Goal: Task Accomplishment & Management: Use online tool/utility

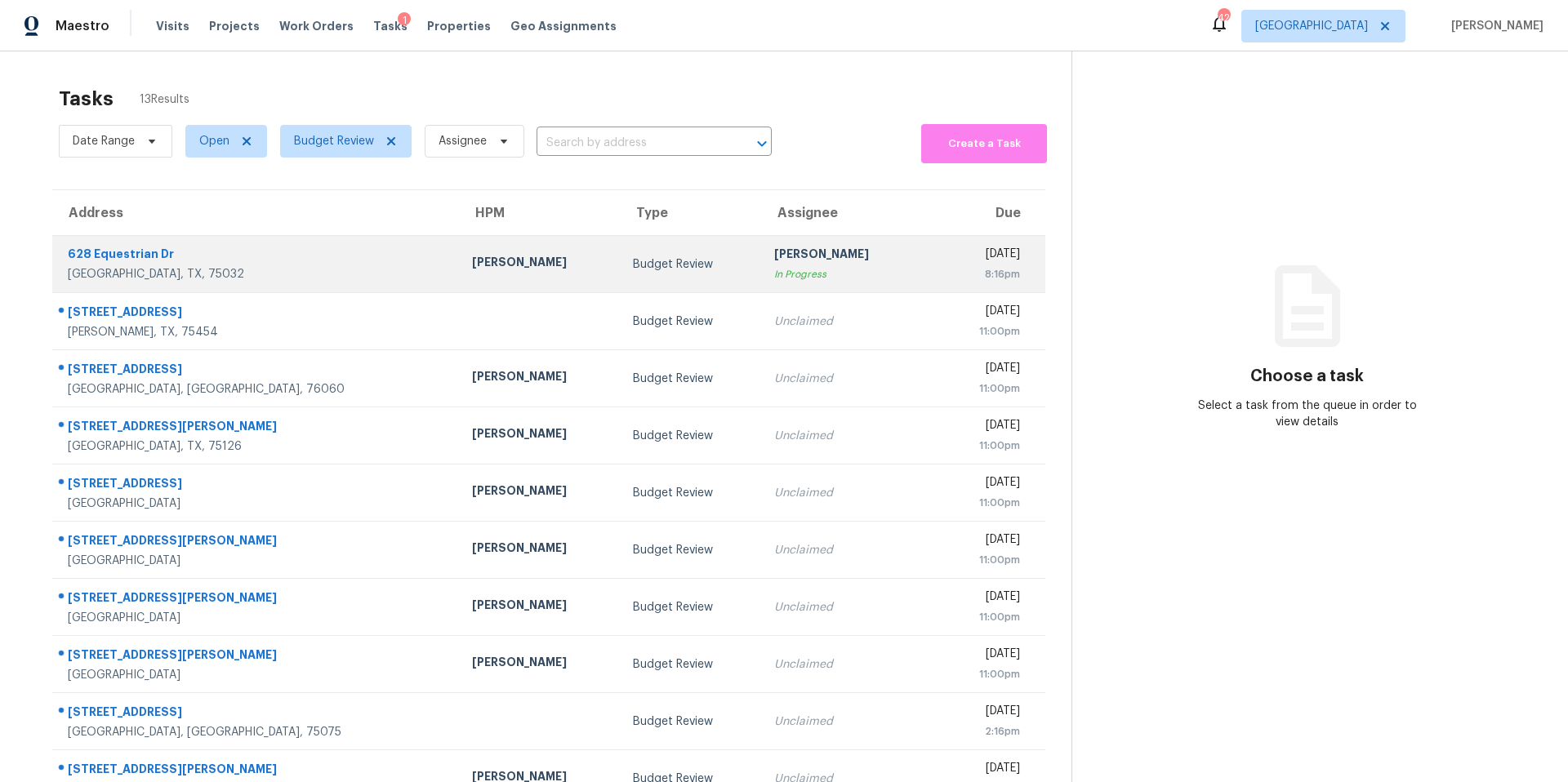
click at [620, 283] on td "Budget Review" at bounding box center [690, 265] width 141 height 57
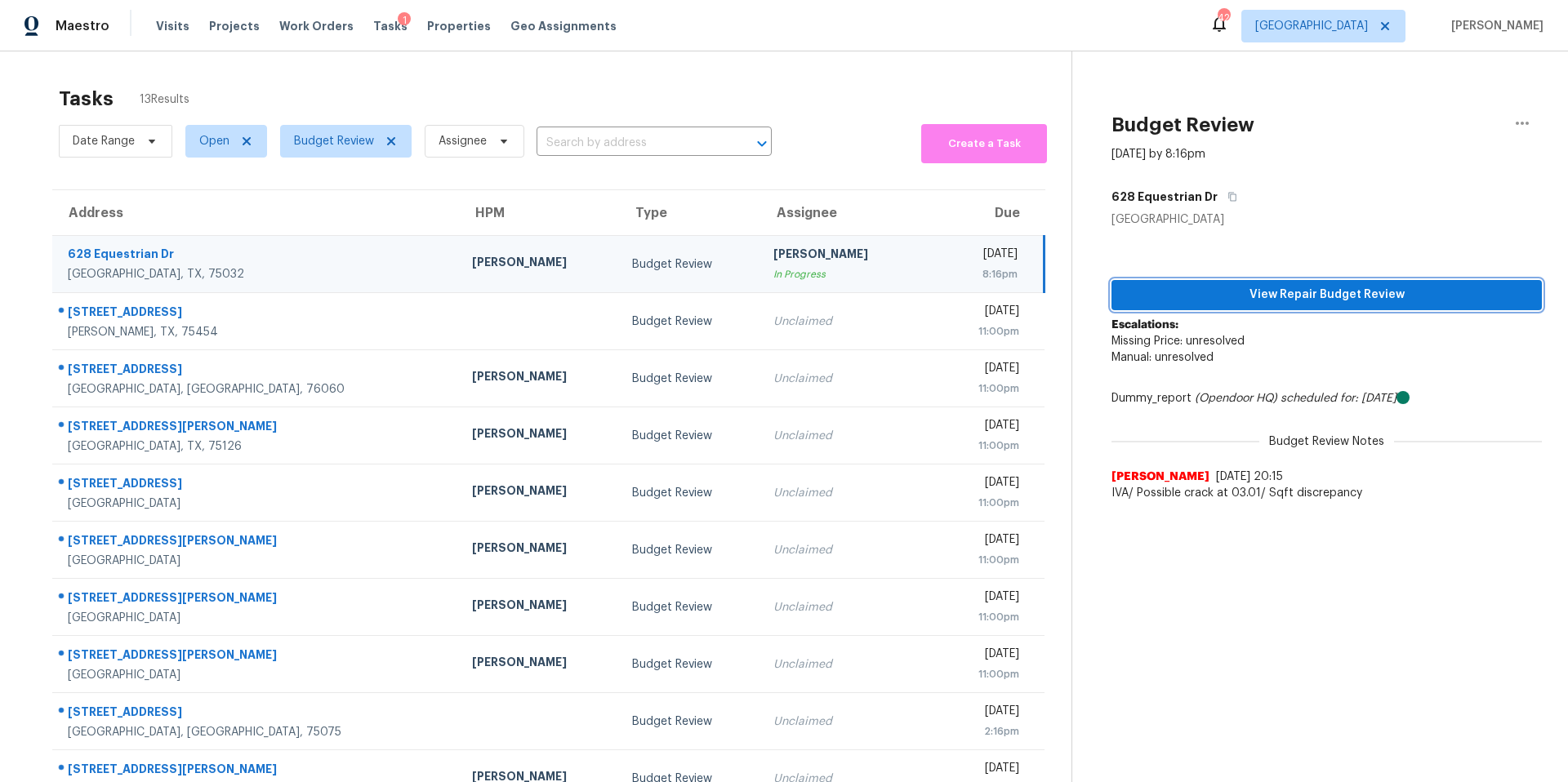
click at [1183, 297] on span "View Repair Budget Review" at bounding box center [1326, 295] width 404 height 20
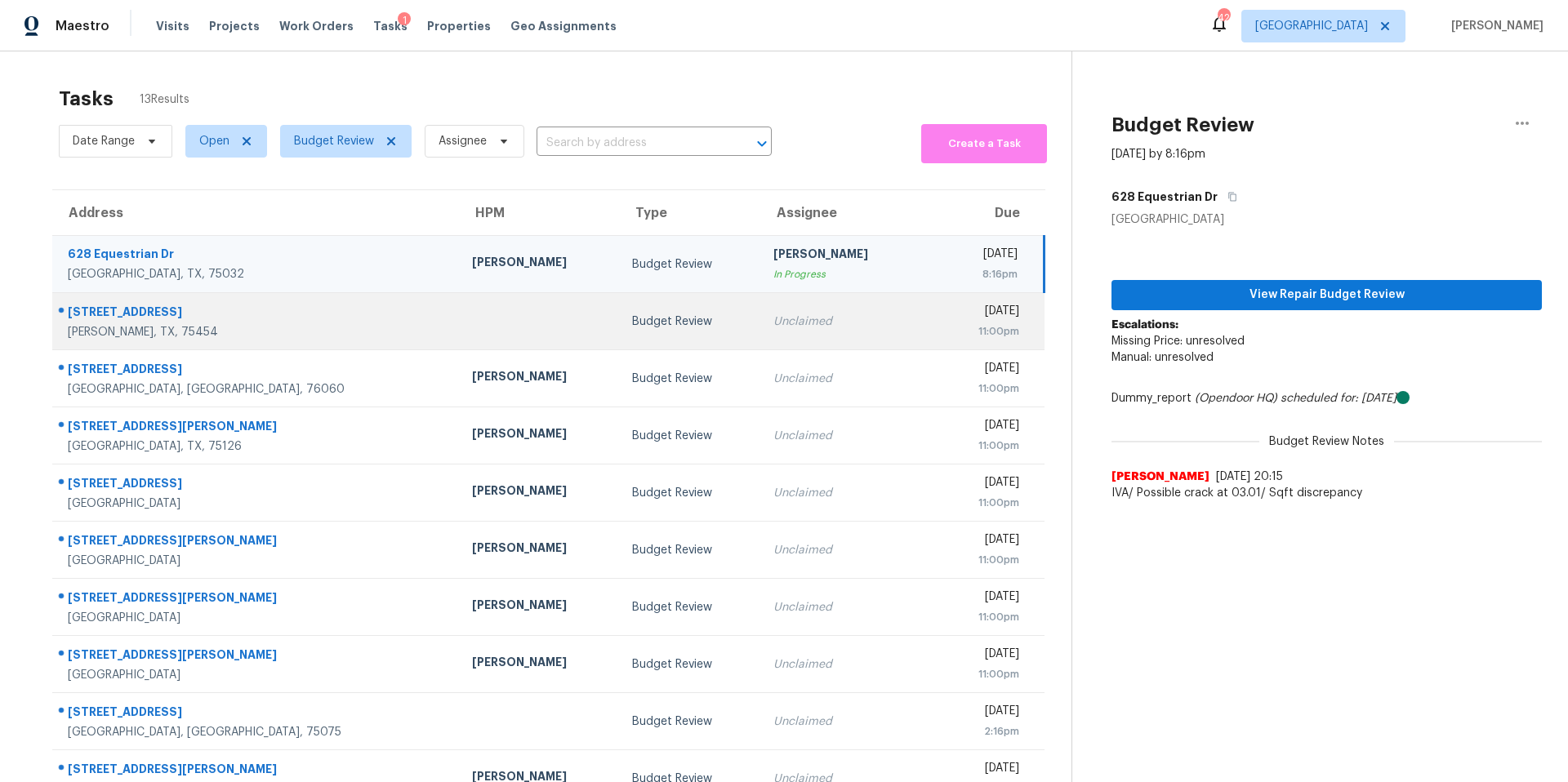
click at [760, 307] on td "Unclaimed" at bounding box center [841, 321] width 161 height 57
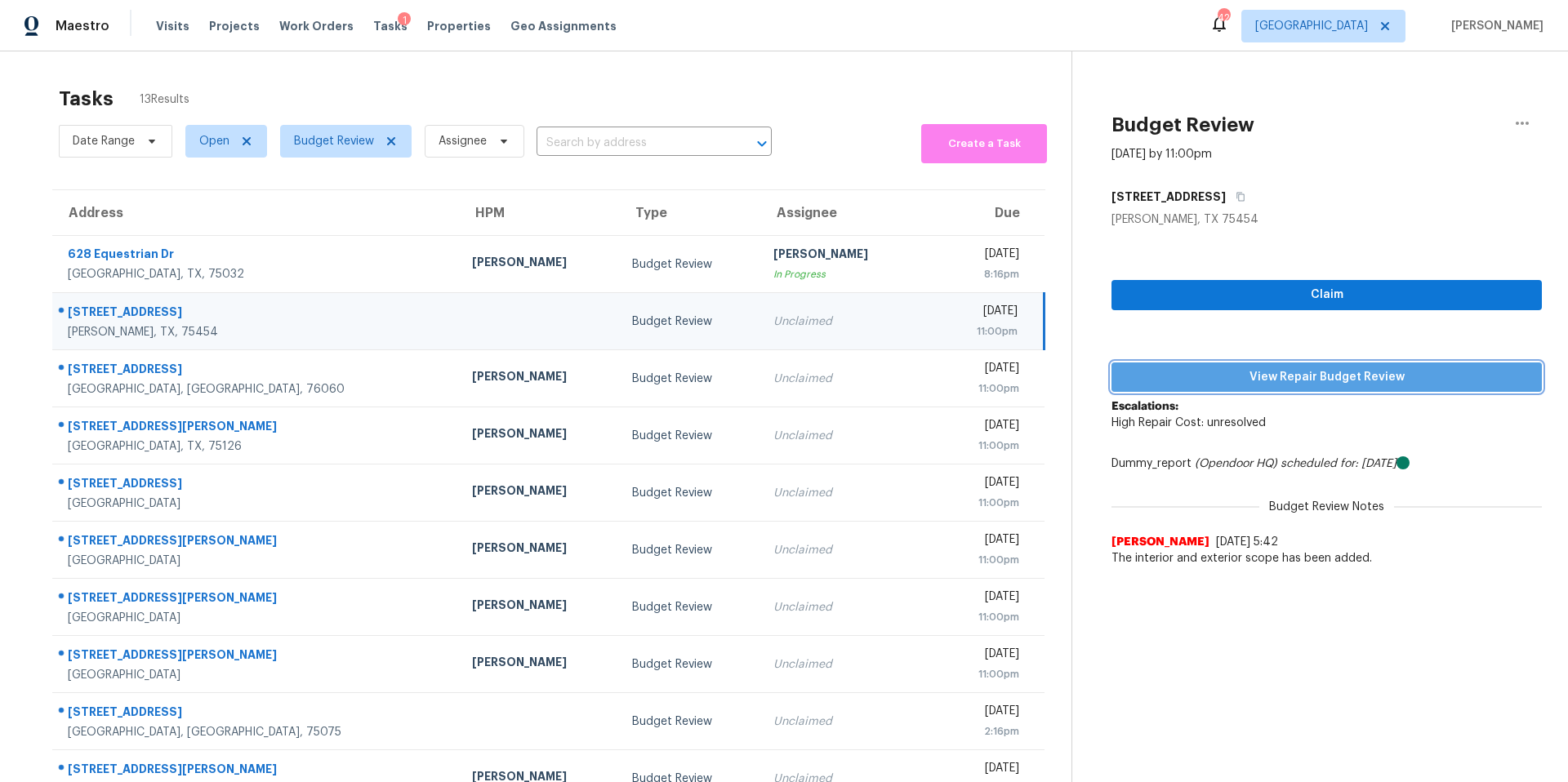
click at [1273, 371] on span "View Repair Budget Review" at bounding box center [1326, 378] width 404 height 20
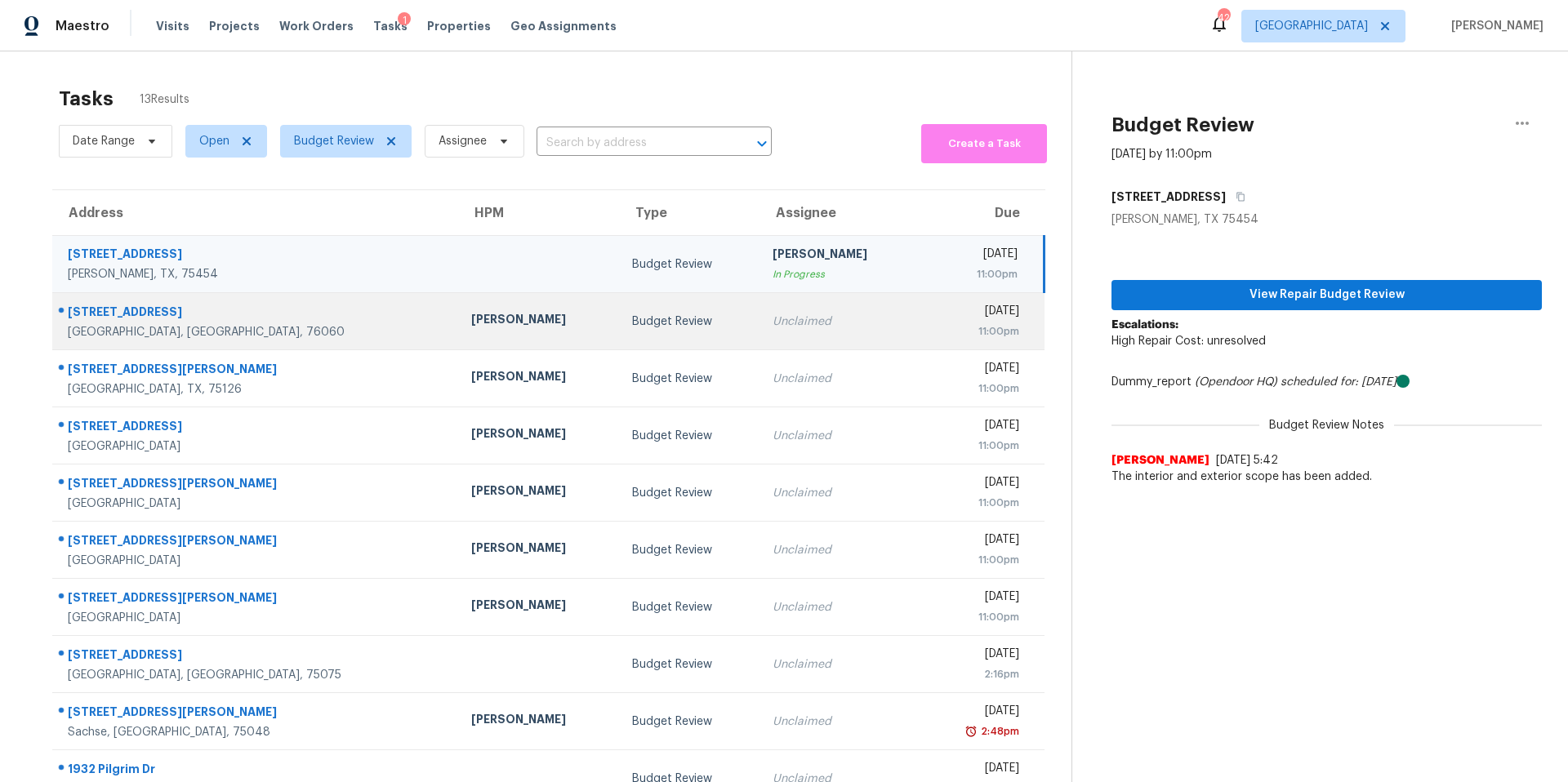
click at [528, 338] on td "Todd Jorgenson" at bounding box center [538, 321] width 161 height 57
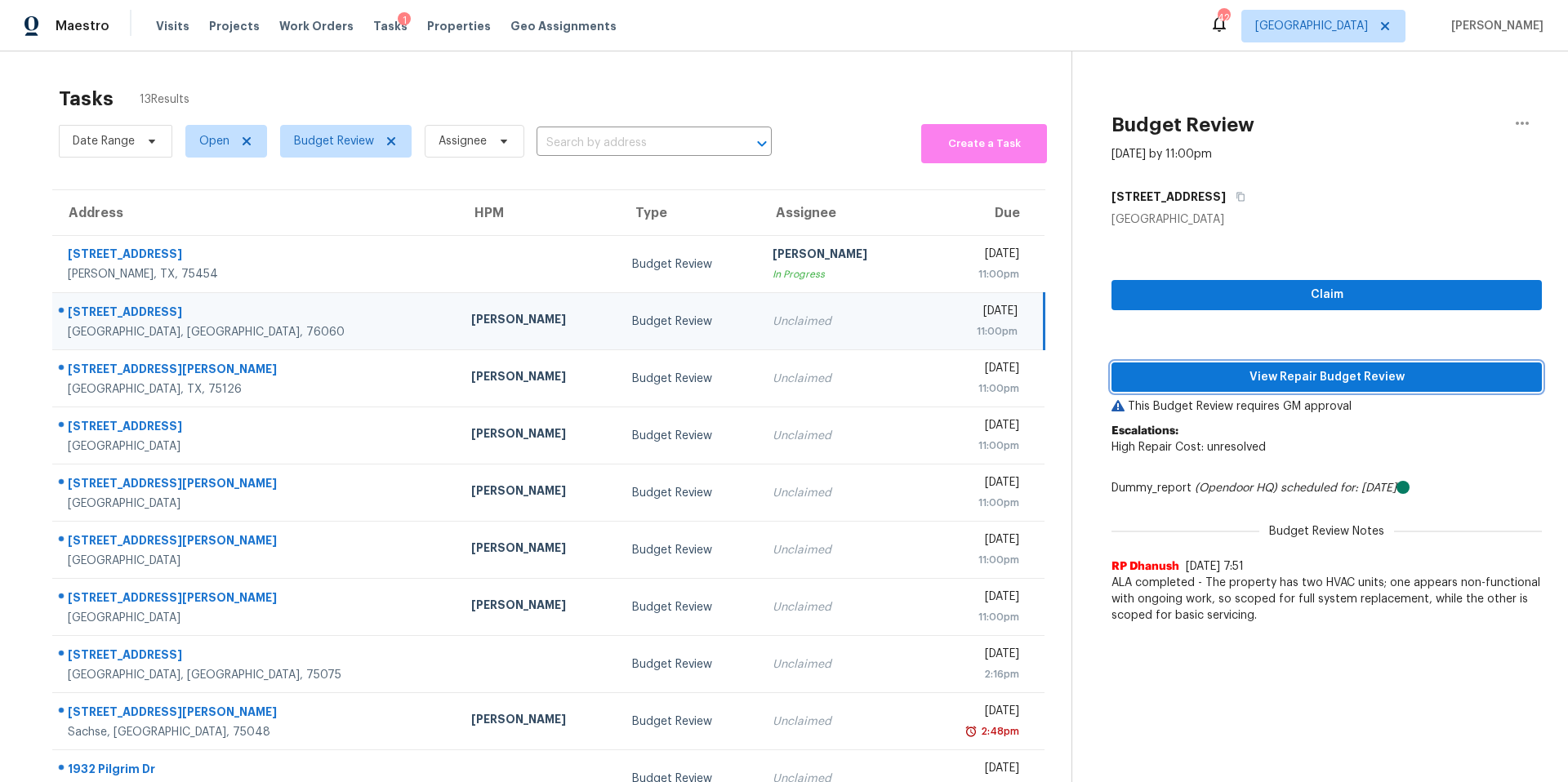
click at [1243, 365] on button "View Repair Budget Review" at bounding box center [1326, 377] width 430 height 30
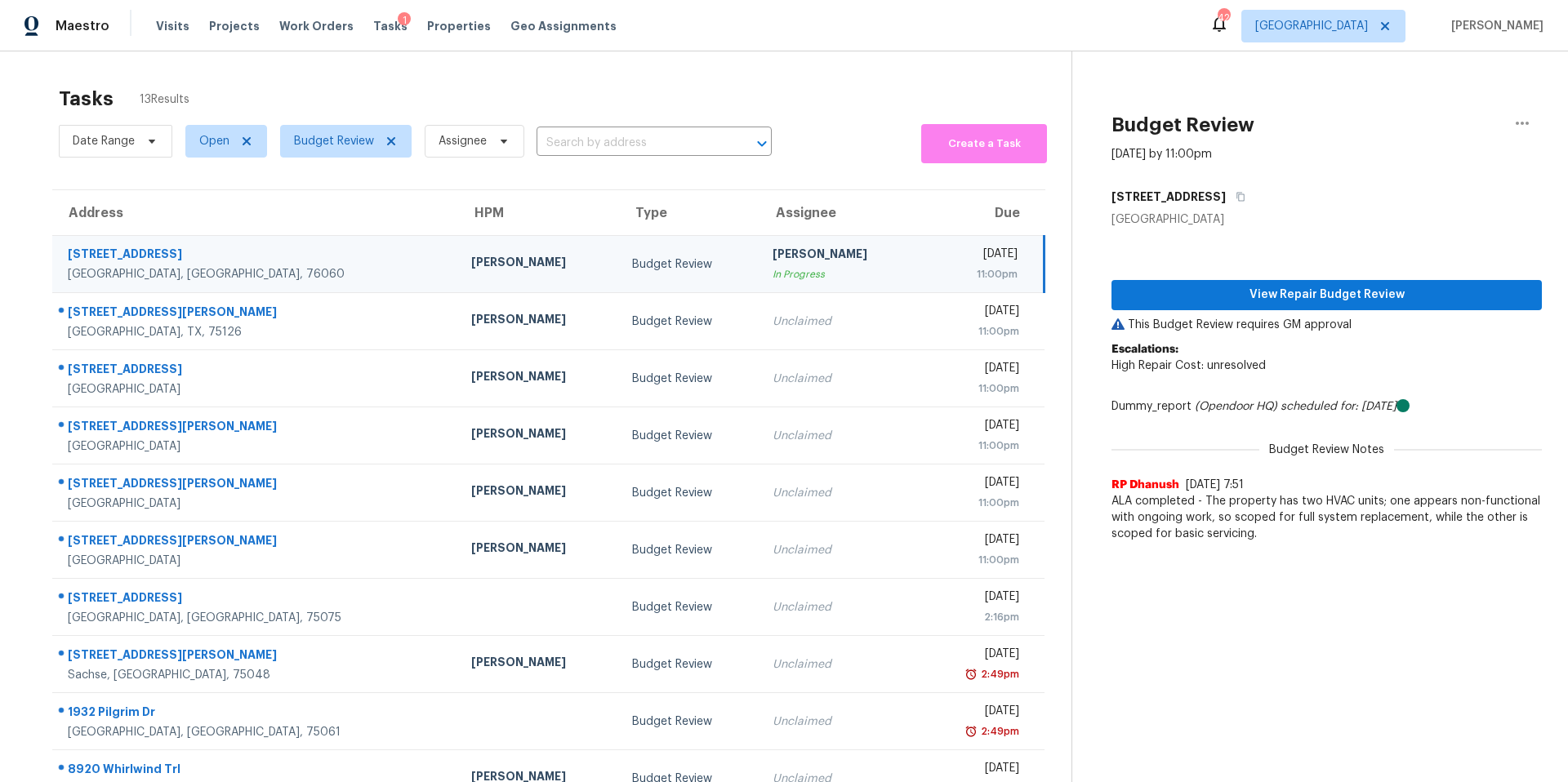
scroll to position [1, 0]
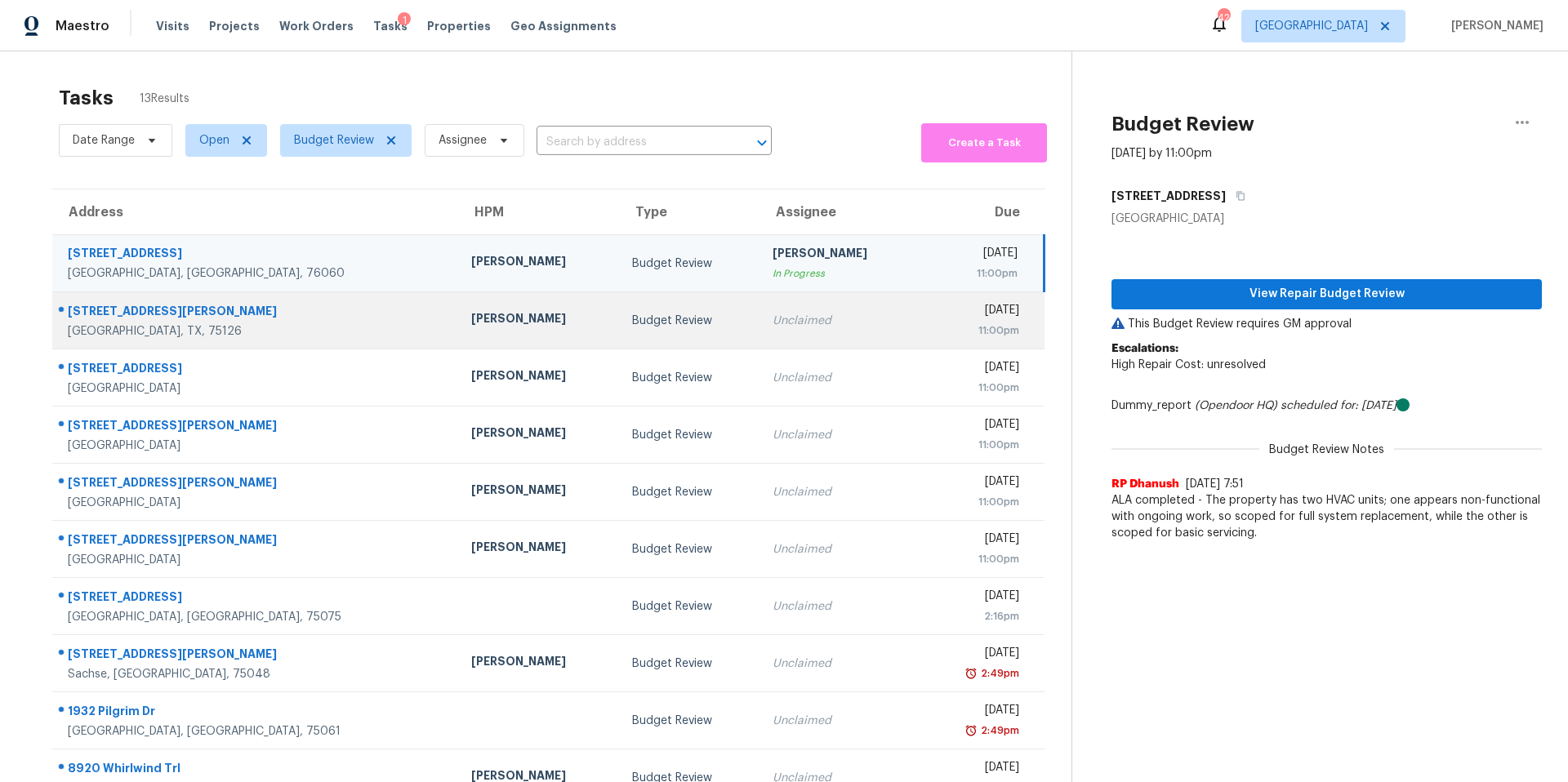
click at [759, 316] on td "Unclaimed" at bounding box center [840, 320] width 161 height 57
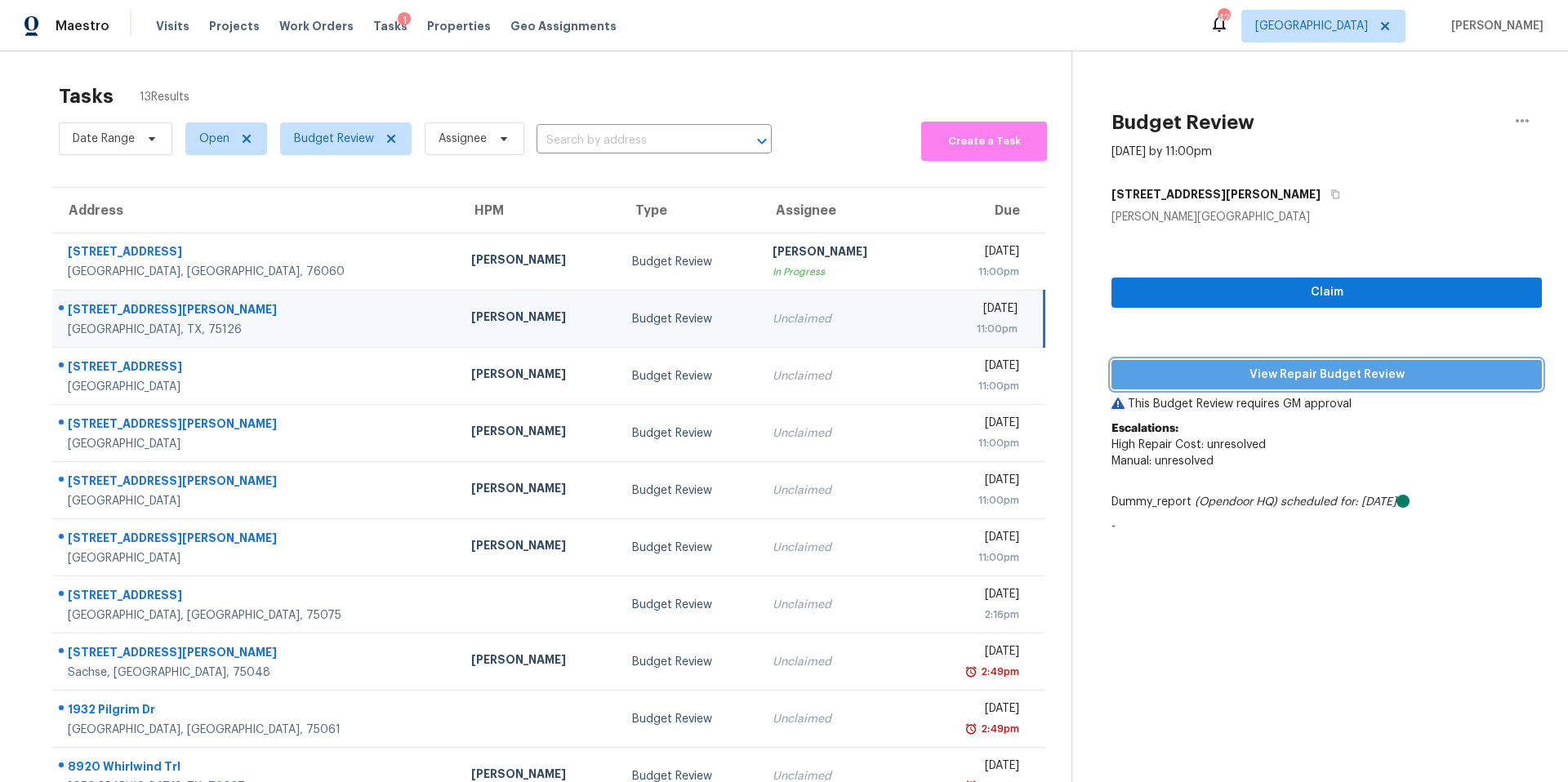
click at [1191, 369] on span "View Repair Budget Review" at bounding box center [1326, 375] width 404 height 20
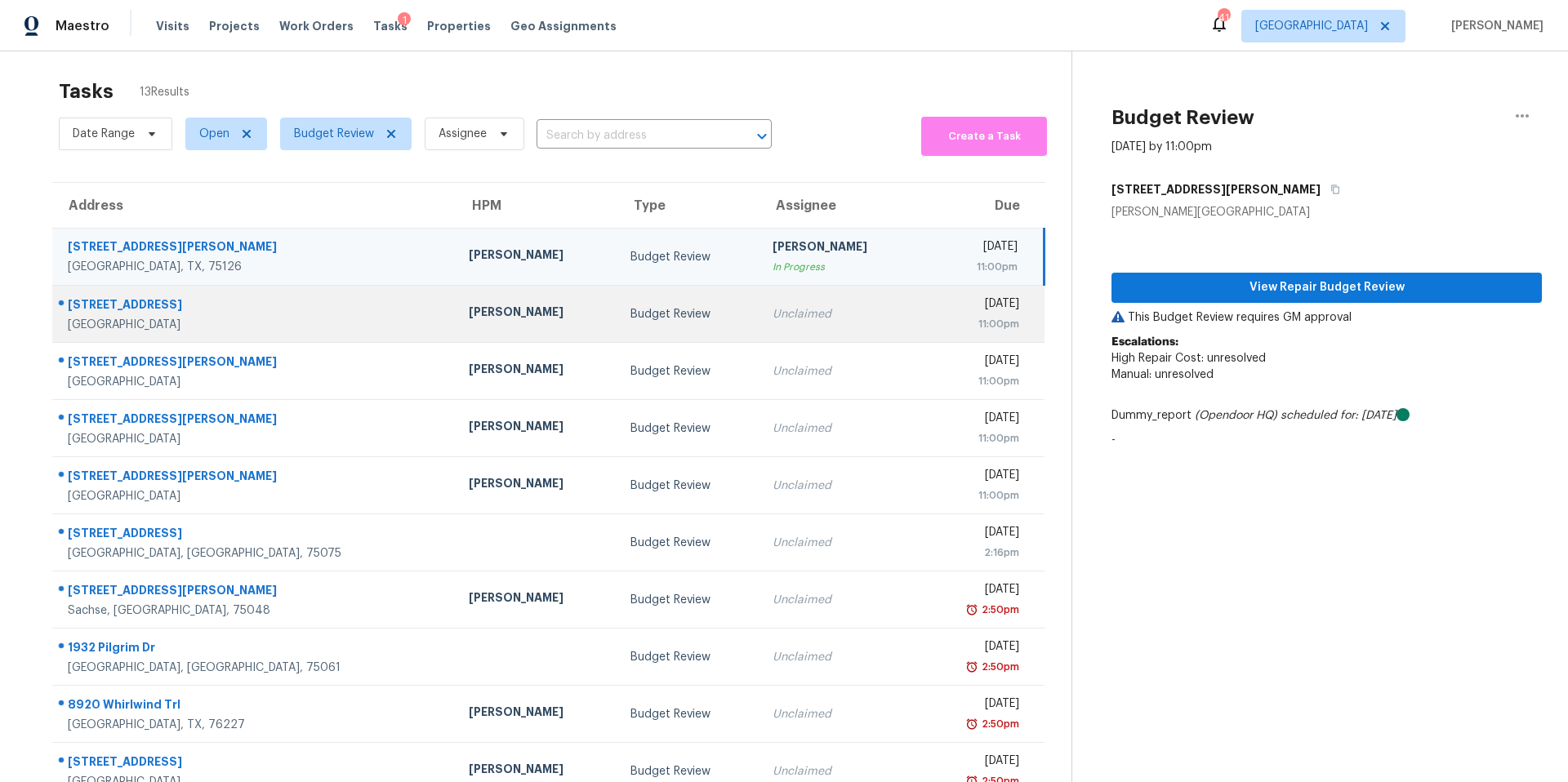
click at [759, 326] on td "Unclaimed" at bounding box center [840, 314] width 162 height 57
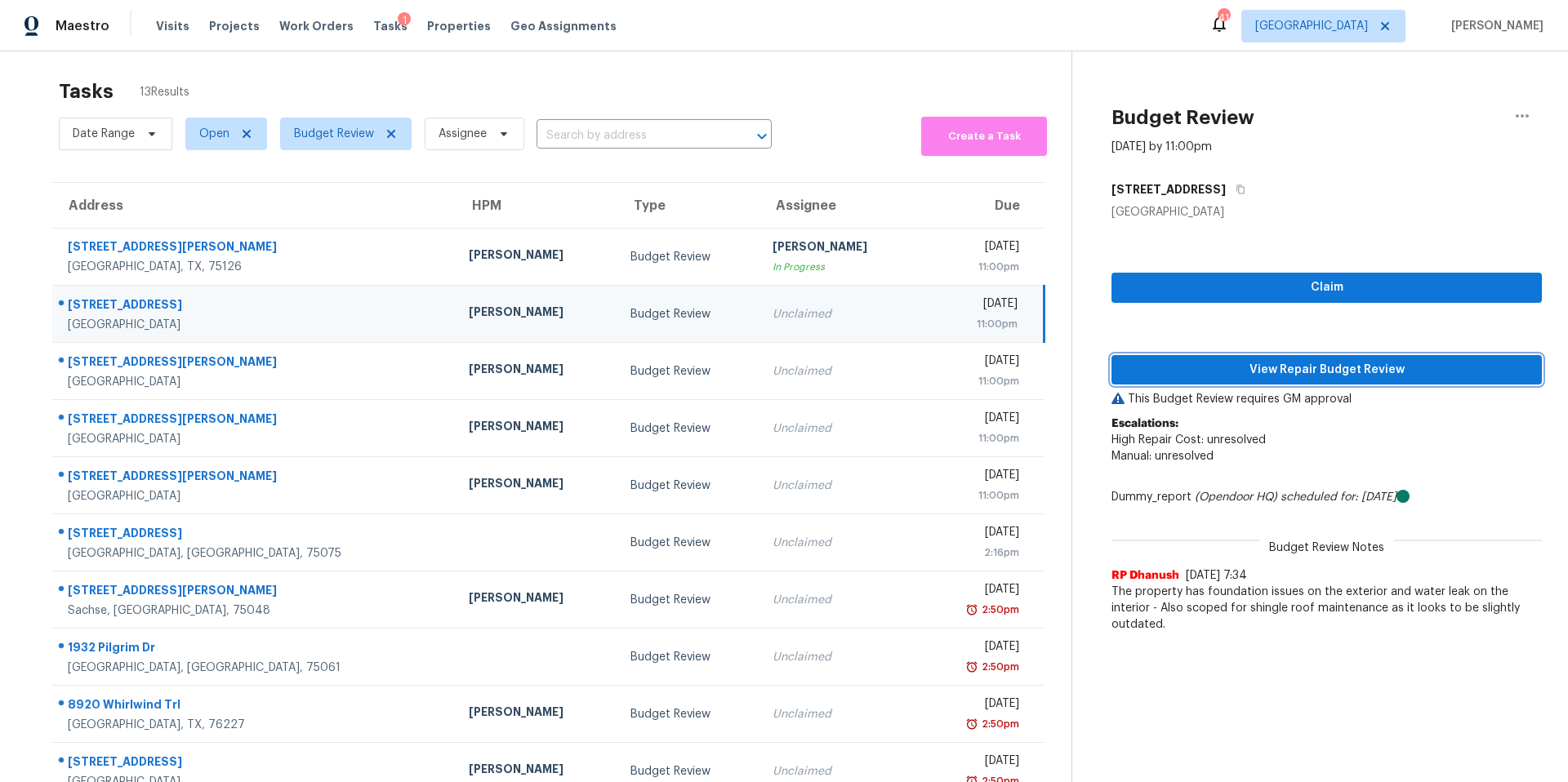
click at [1203, 362] on span "View Repair Budget Review" at bounding box center [1326, 370] width 404 height 20
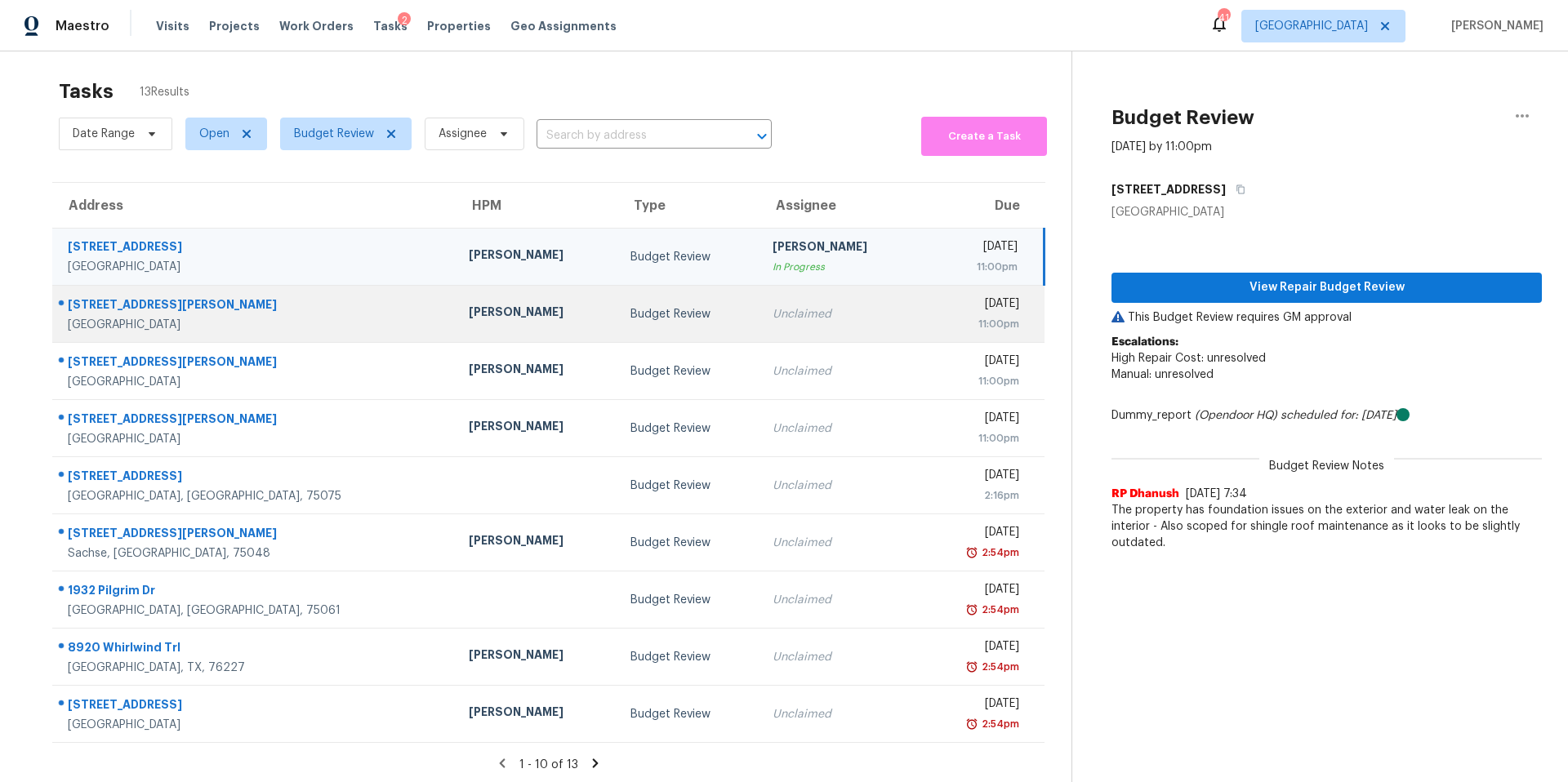
click at [759, 307] on td "Unclaimed" at bounding box center [840, 314] width 162 height 57
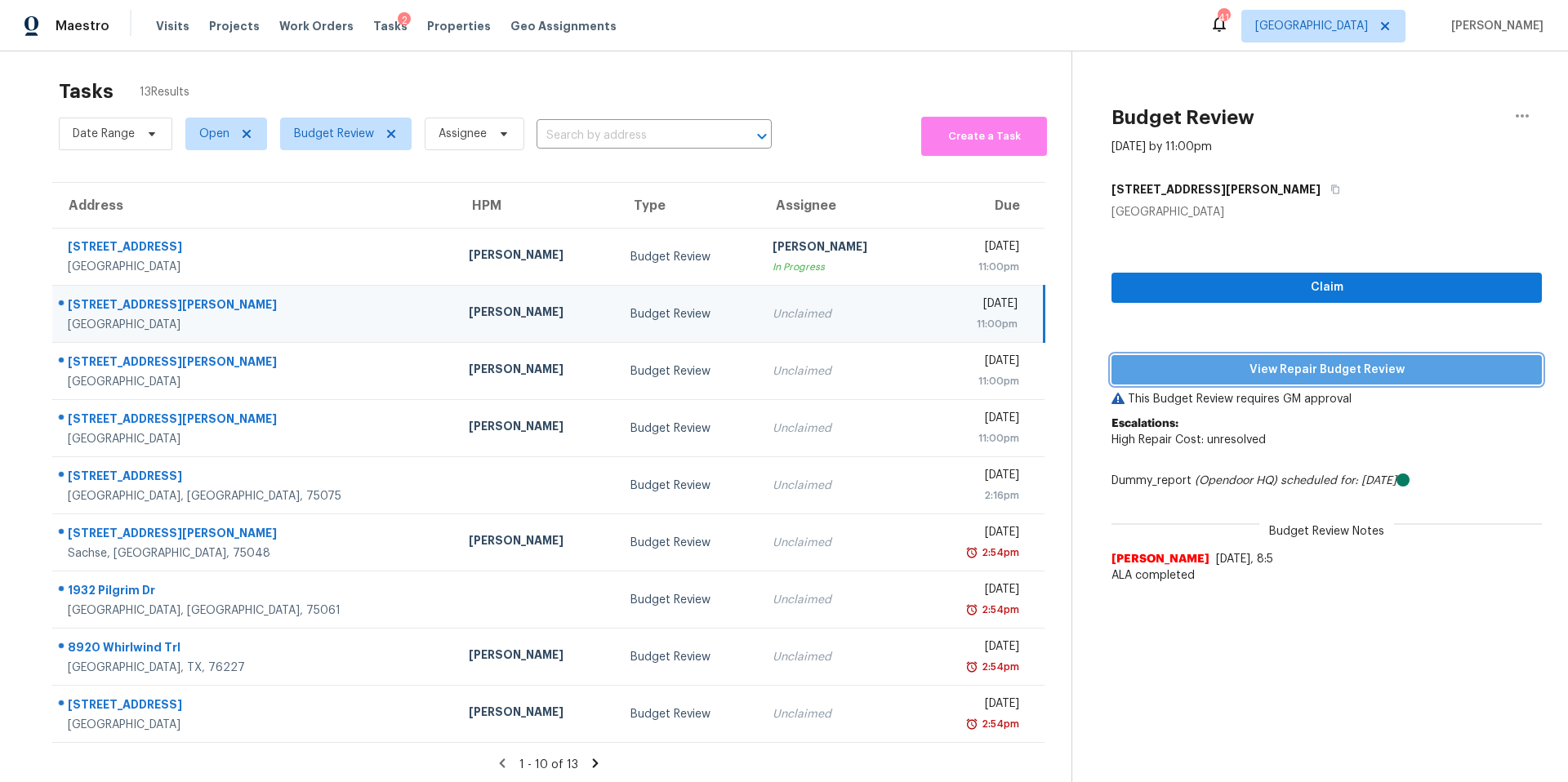
click at [1303, 367] on span "View Repair Budget Review" at bounding box center [1326, 370] width 404 height 20
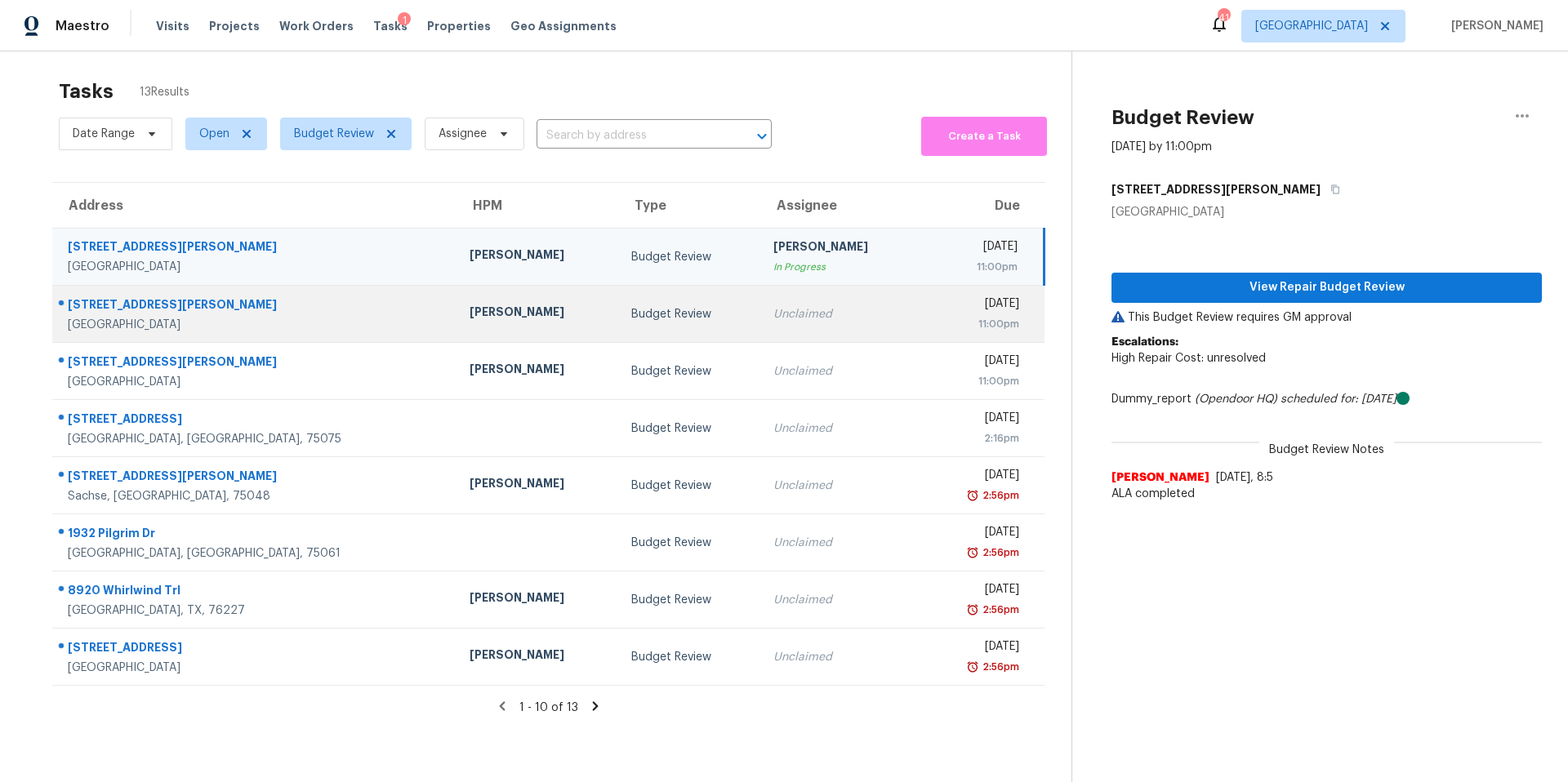
click at [935, 309] on div "Wed, Sep 3rd 2025" at bounding box center [977, 306] width 84 height 20
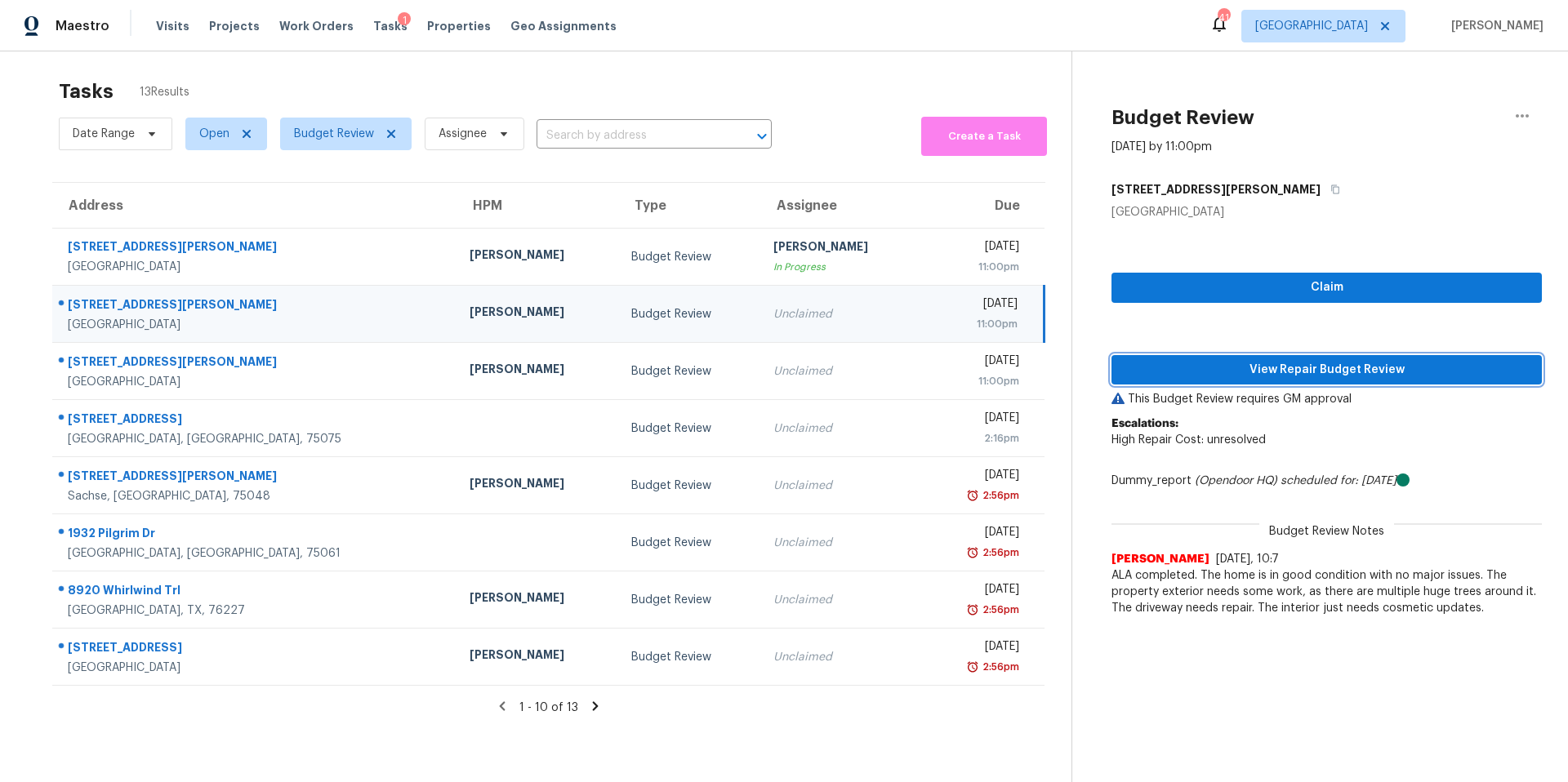
click at [1273, 371] on span "View Repair Budget Review" at bounding box center [1326, 370] width 404 height 20
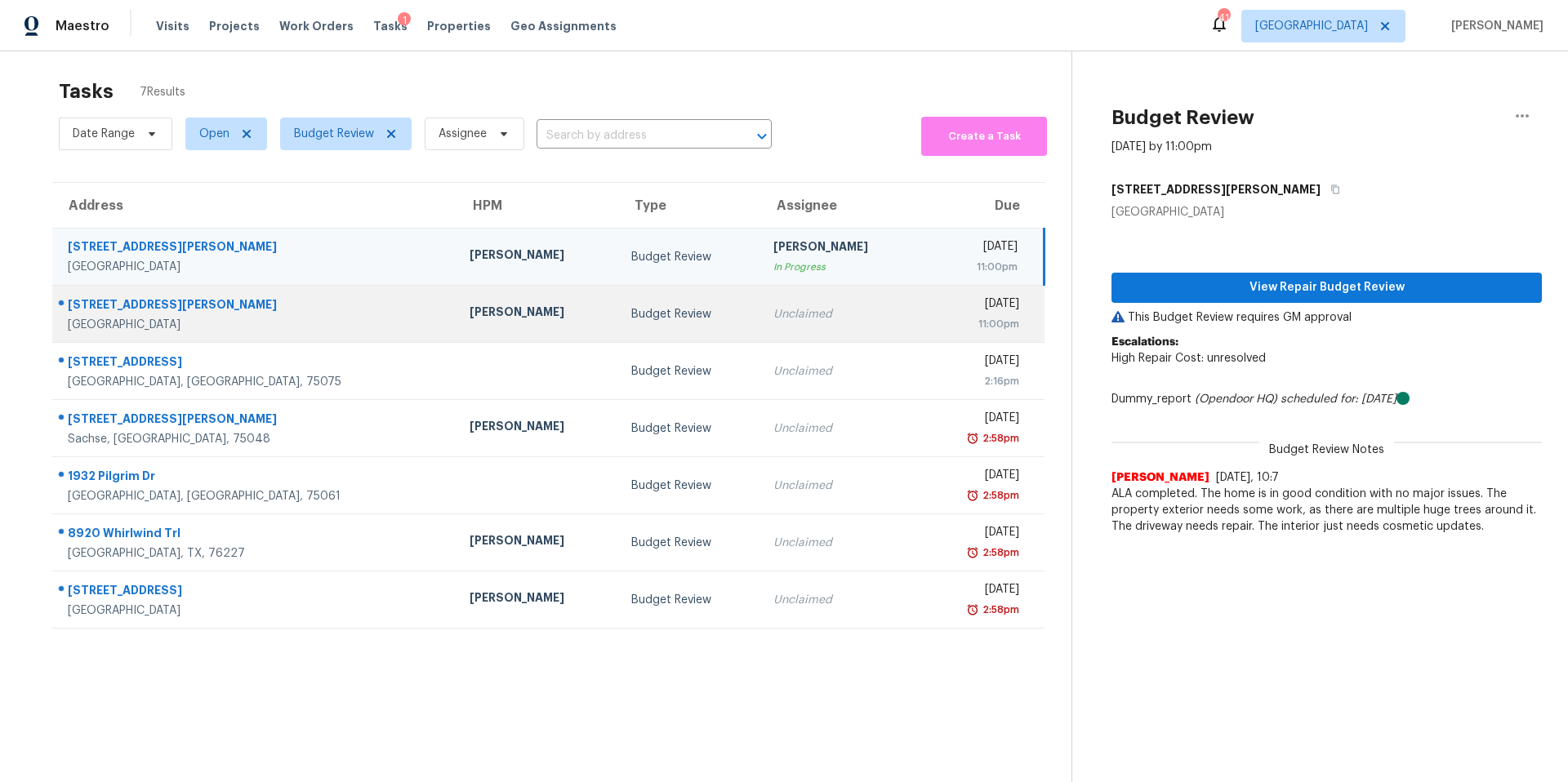
click at [760, 298] on td "Unclaimed" at bounding box center [841, 314] width 162 height 57
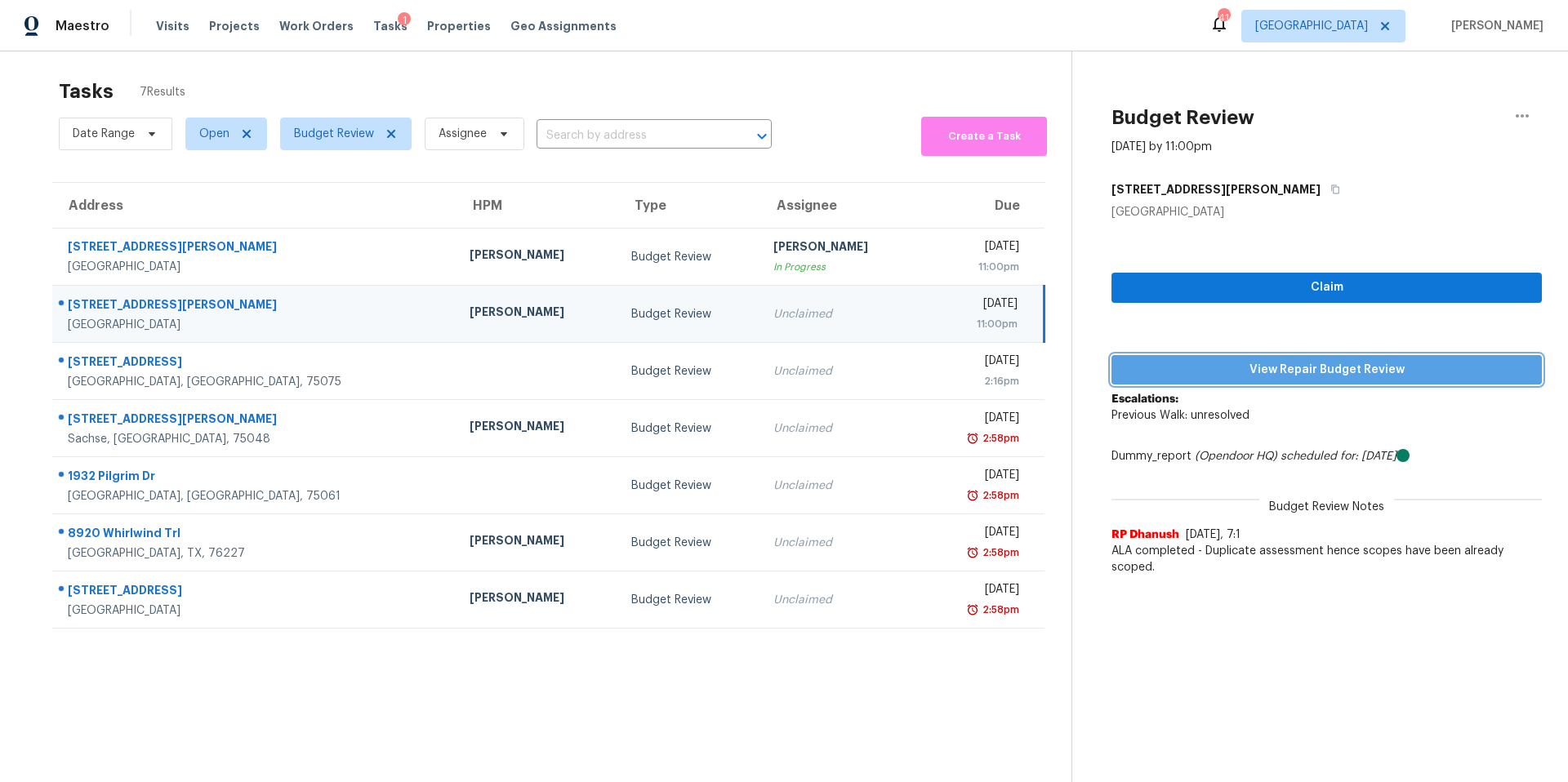
click at [1210, 362] on span "View Repair Budget Review" at bounding box center [1326, 370] width 404 height 20
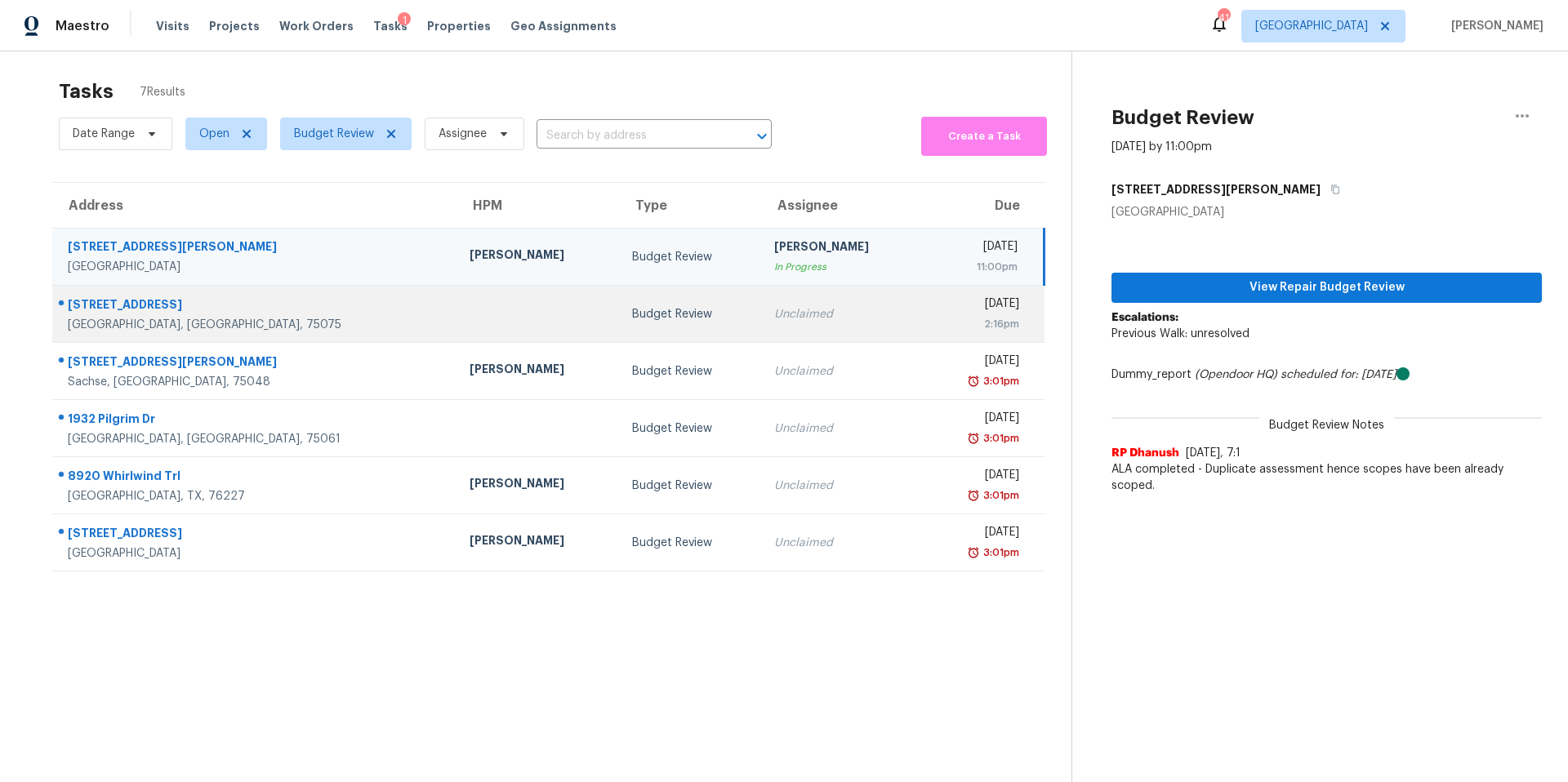
click at [774, 309] on div "Unclaimed" at bounding box center [841, 315] width 136 height 16
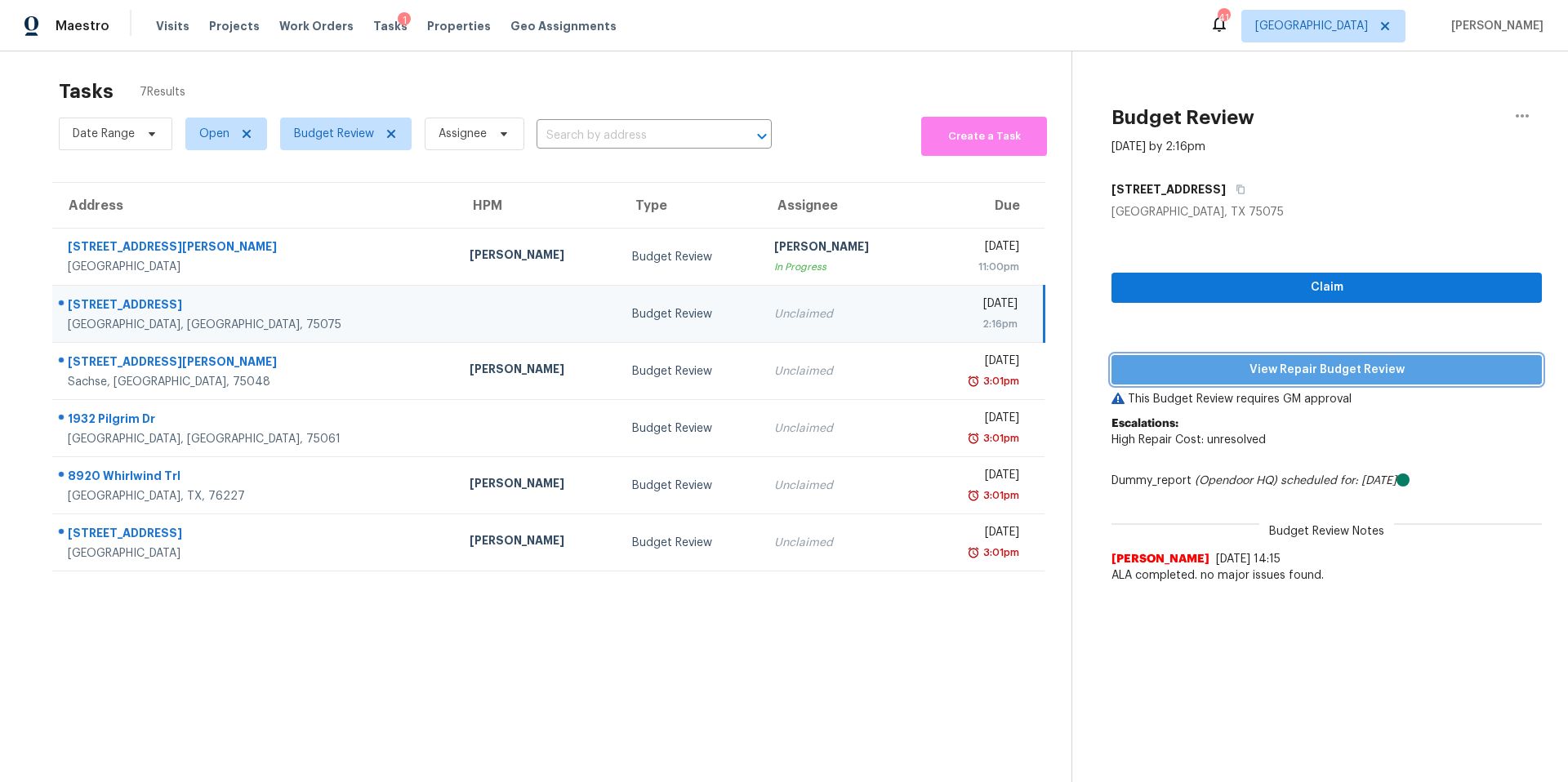
click at [1314, 370] on span "View Repair Budget Review" at bounding box center [1326, 370] width 404 height 20
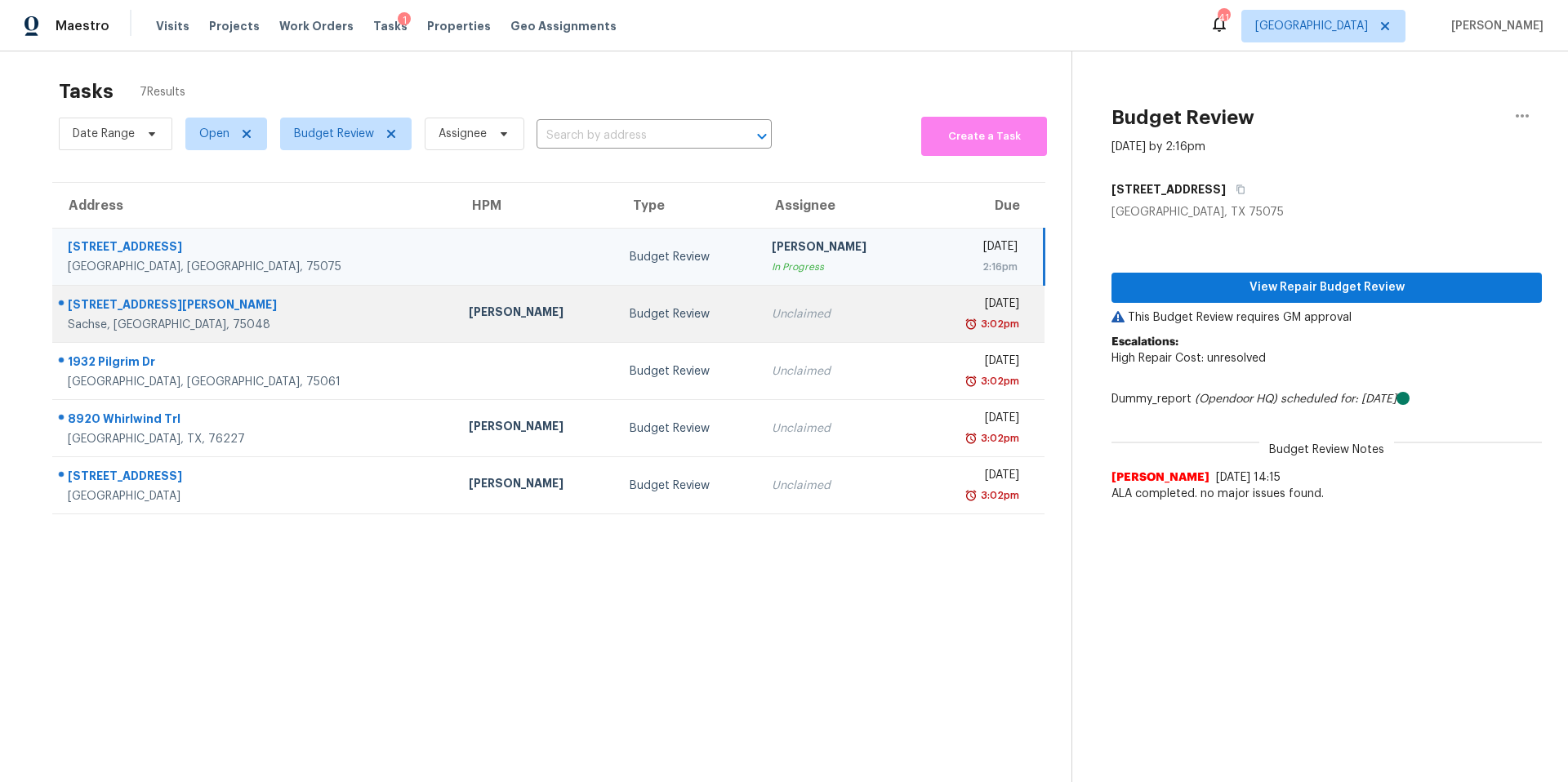
click at [758, 303] on td "Unclaimed" at bounding box center [839, 314] width 162 height 57
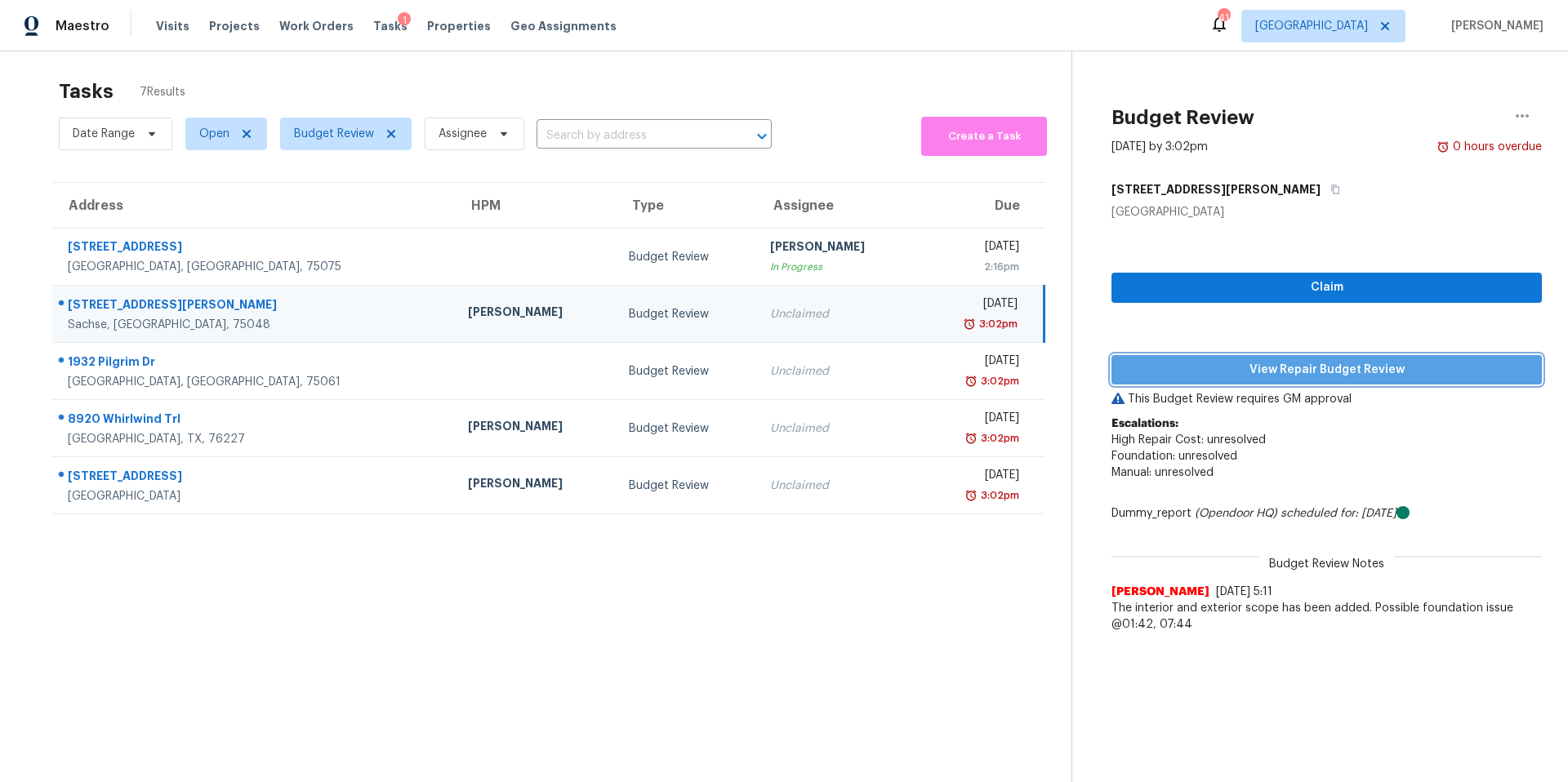
click at [1227, 380] on button "View Repair Budget Review" at bounding box center [1326, 370] width 430 height 30
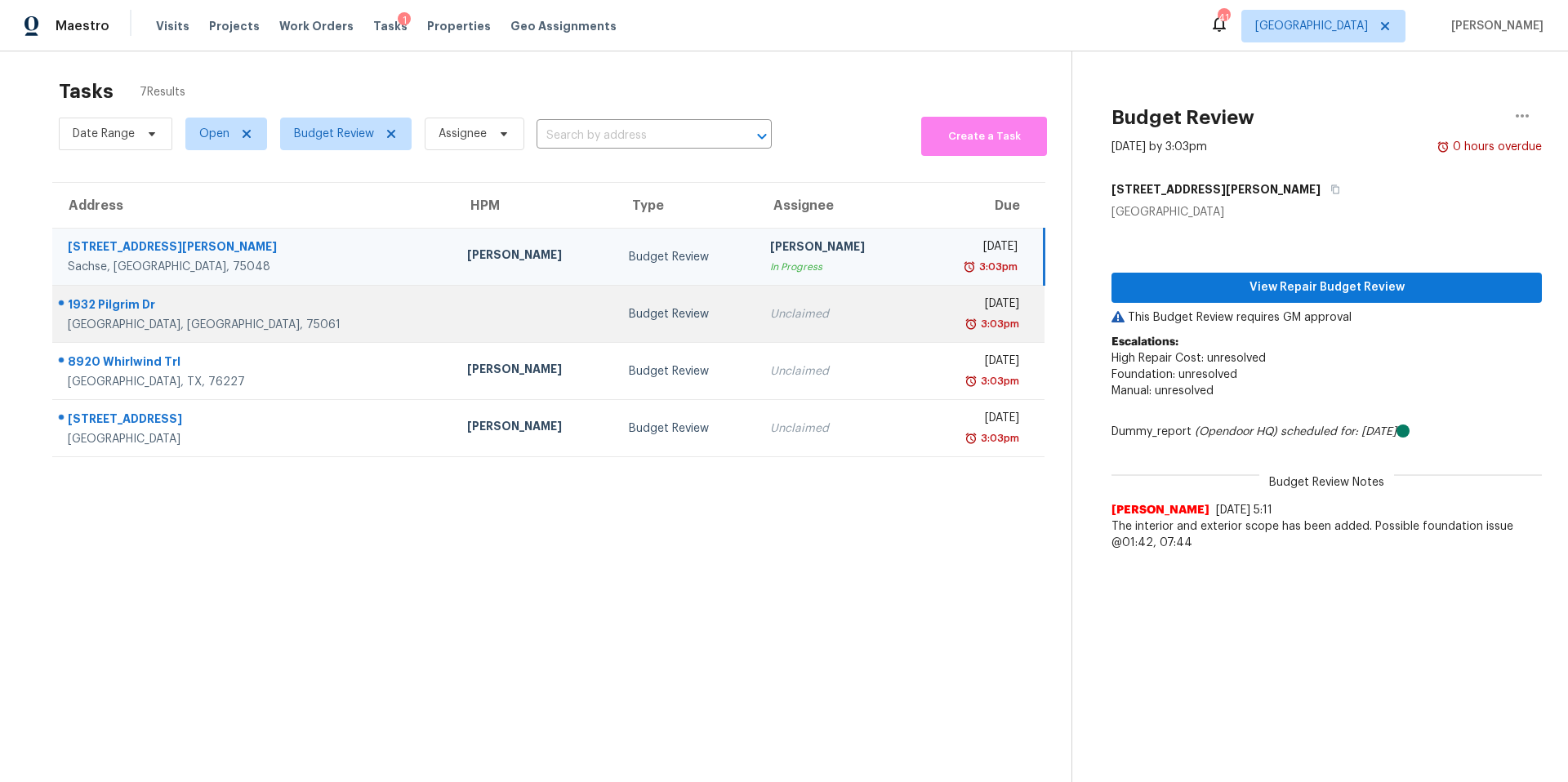
click at [770, 312] on div "Unclaimed" at bounding box center [838, 315] width 135 height 16
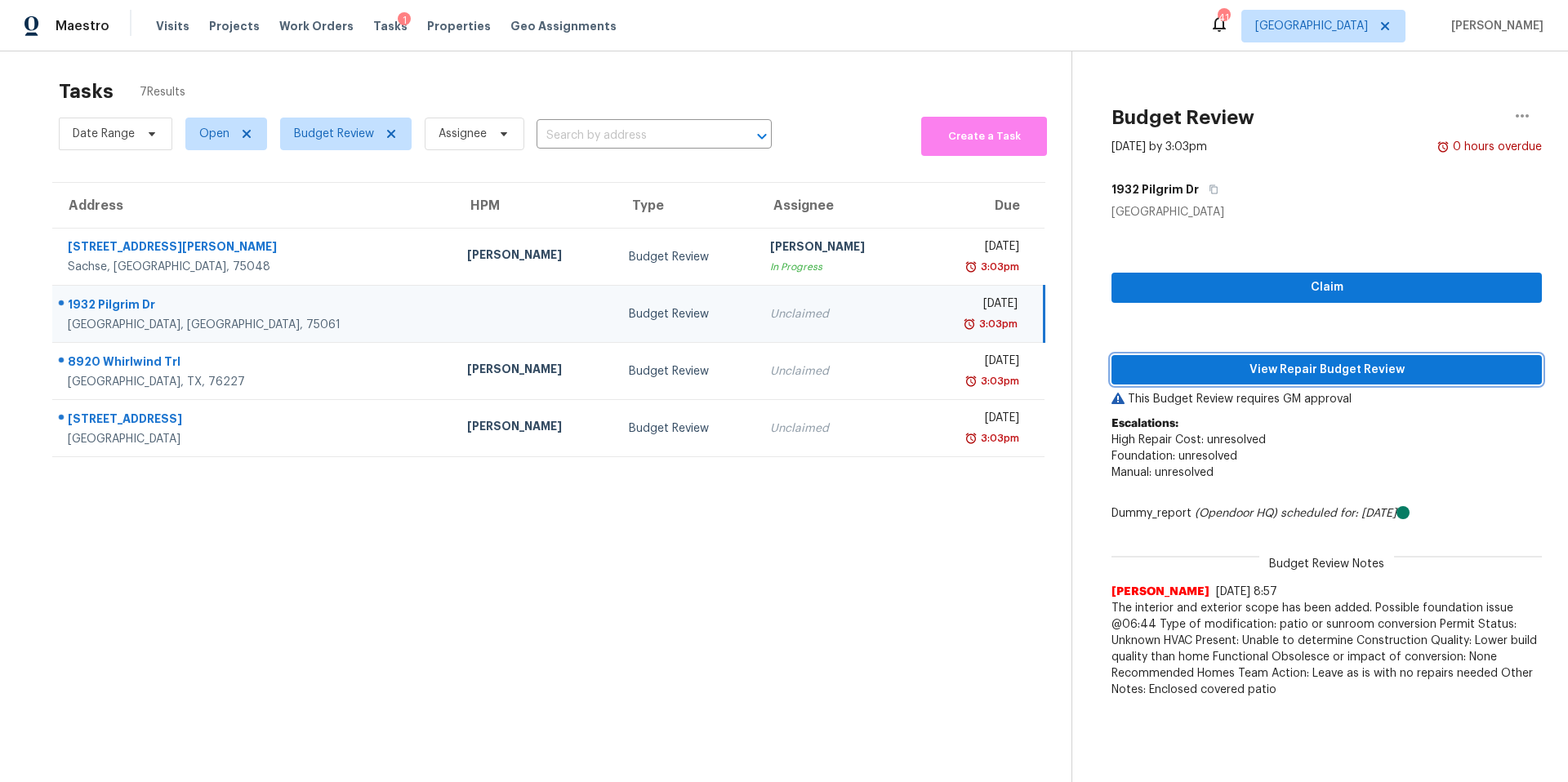
click at [1221, 381] on button "View Repair Budget Review" at bounding box center [1326, 370] width 430 height 30
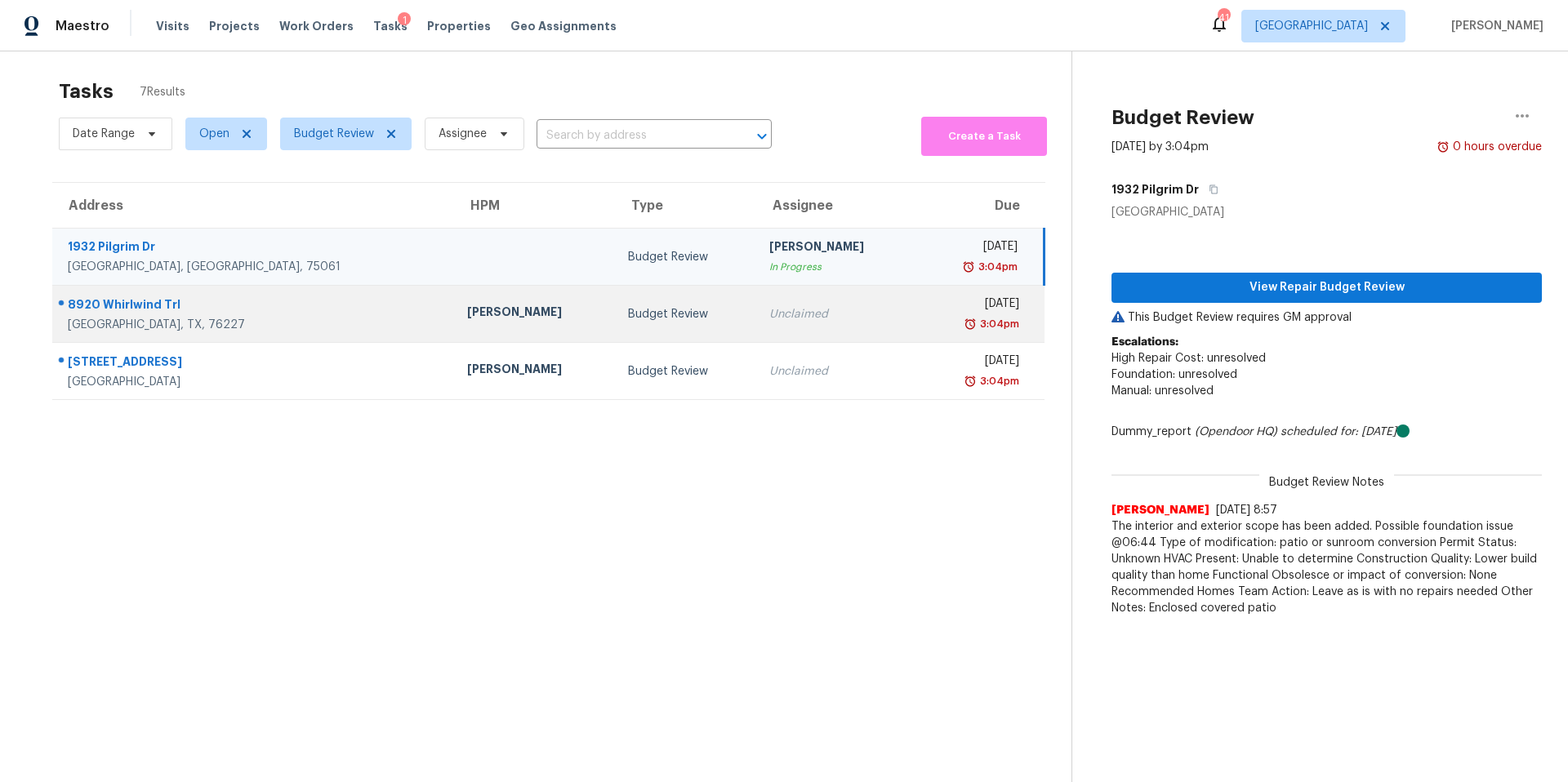
click at [769, 314] on div "Unclaimed" at bounding box center [837, 315] width 135 height 16
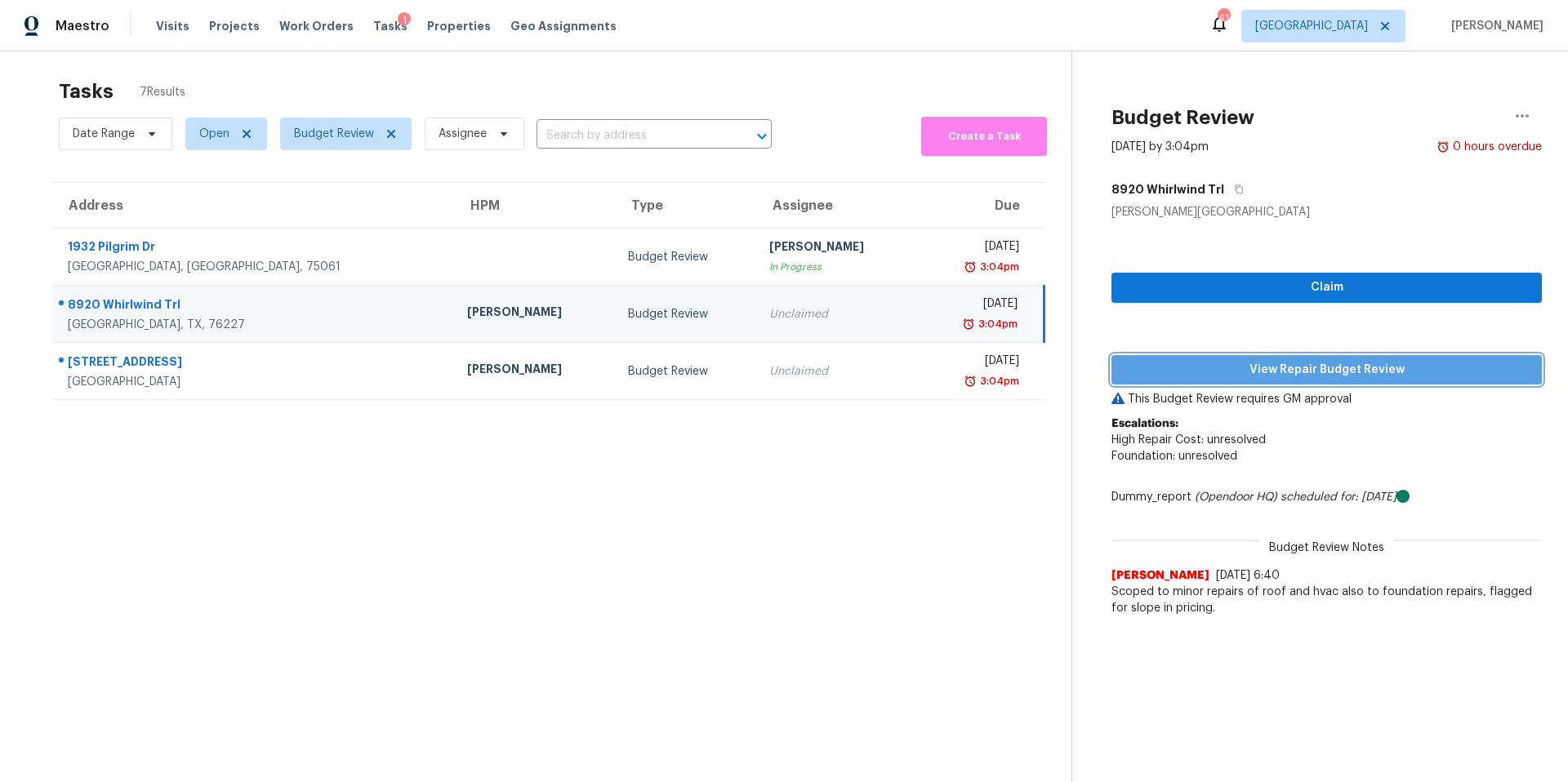
click at [1211, 362] on span "View Repair Budget Review" at bounding box center [1326, 370] width 404 height 20
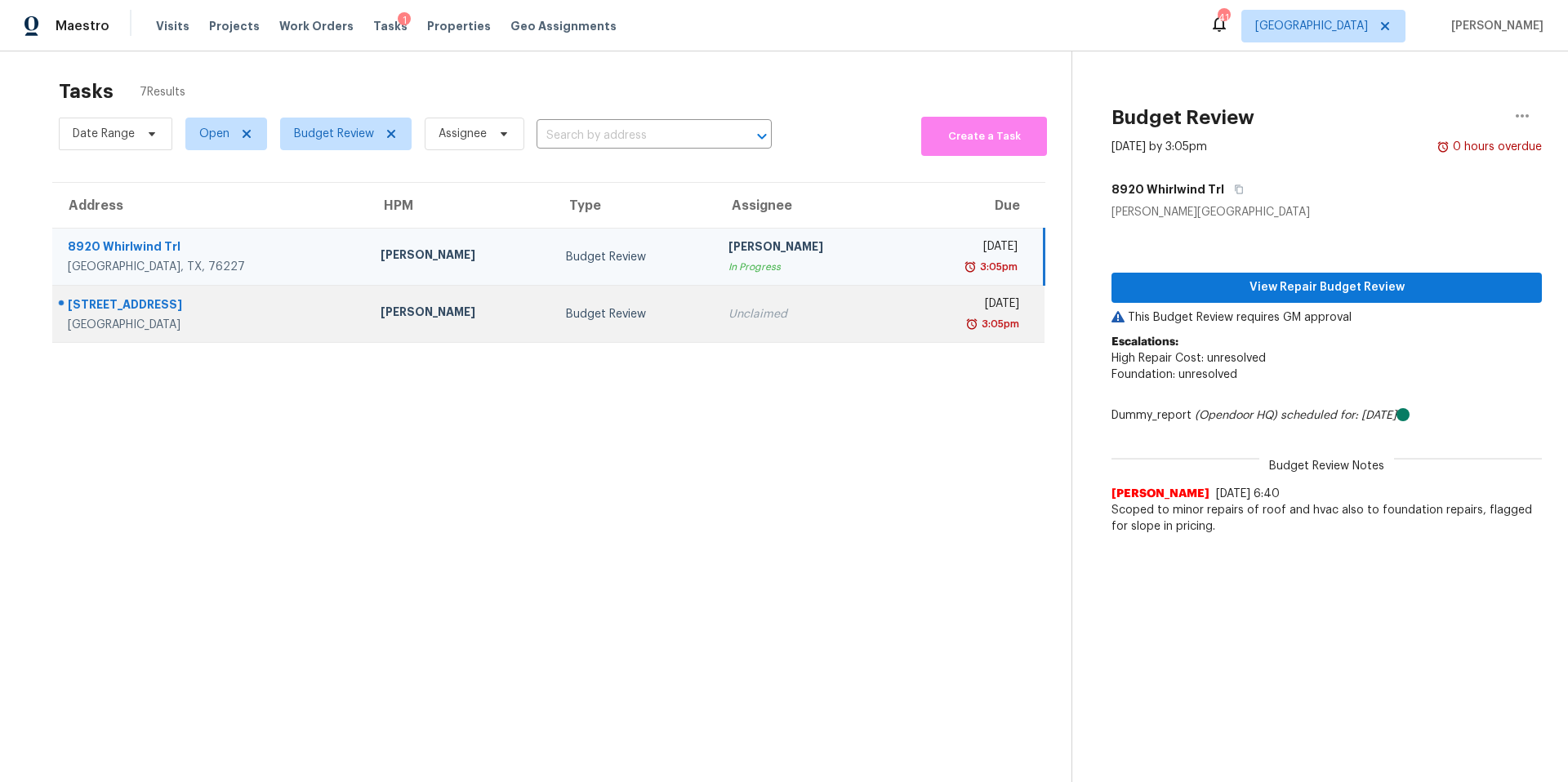
click at [716, 336] on td "Unclaimed" at bounding box center [808, 314] width 185 height 57
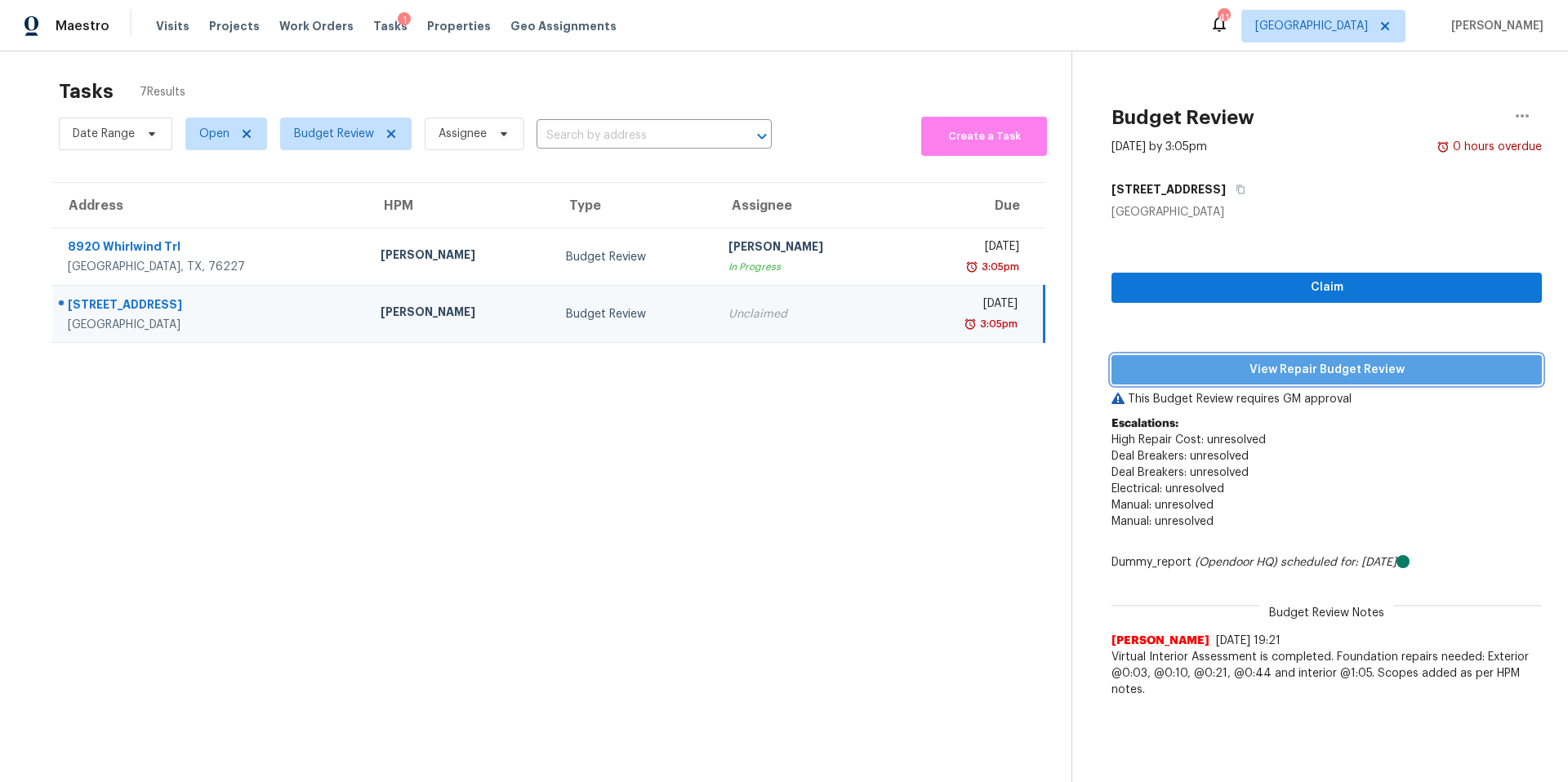
click at [1238, 363] on span "View Repair Budget Review" at bounding box center [1326, 370] width 404 height 20
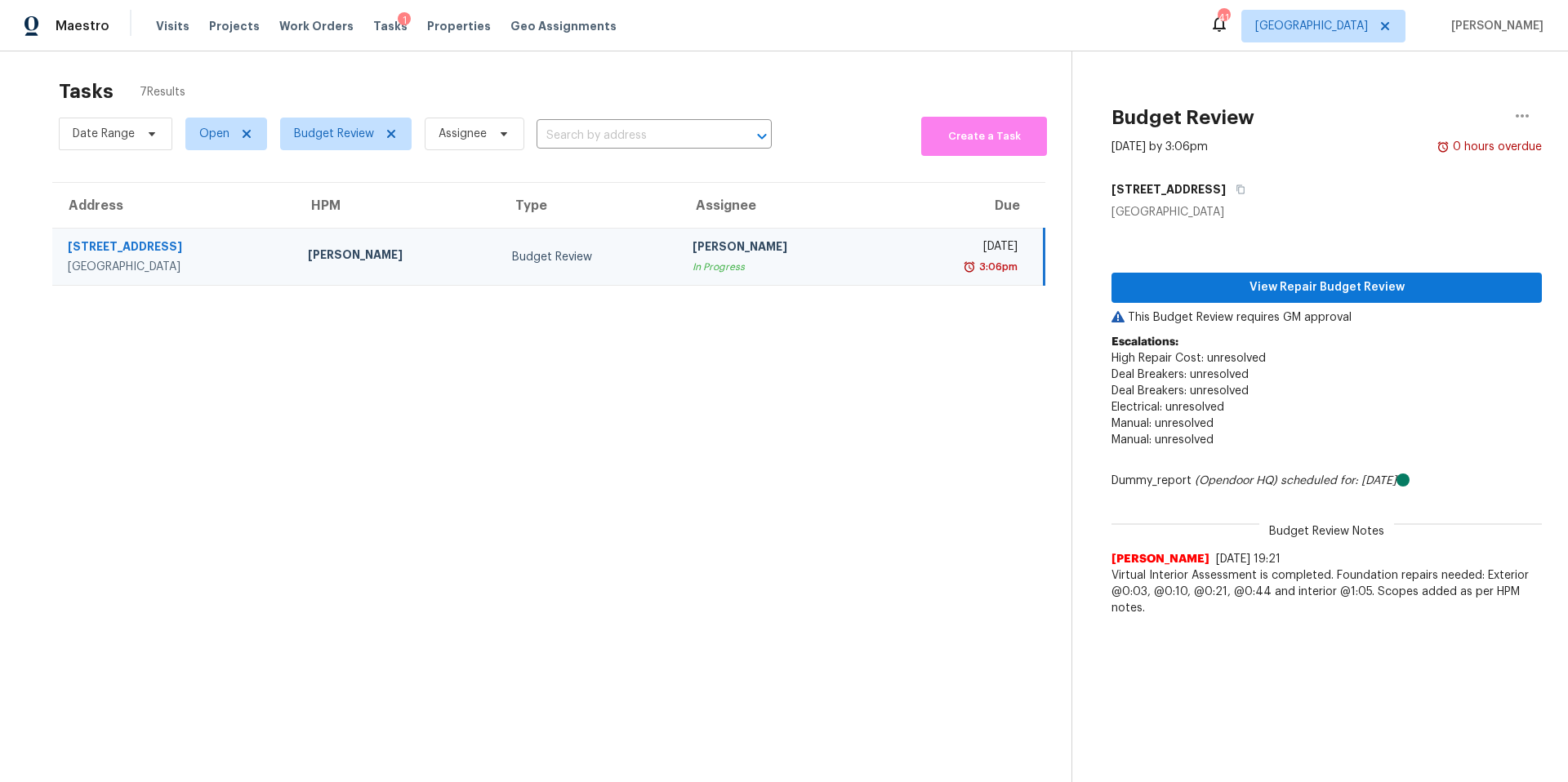
scroll to position [8, 0]
click at [1523, 116] on icon "button" at bounding box center [1522, 115] width 13 height 4
click at [1449, 120] on div "Unclaim this task" at bounding box center [1429, 119] width 128 height 16
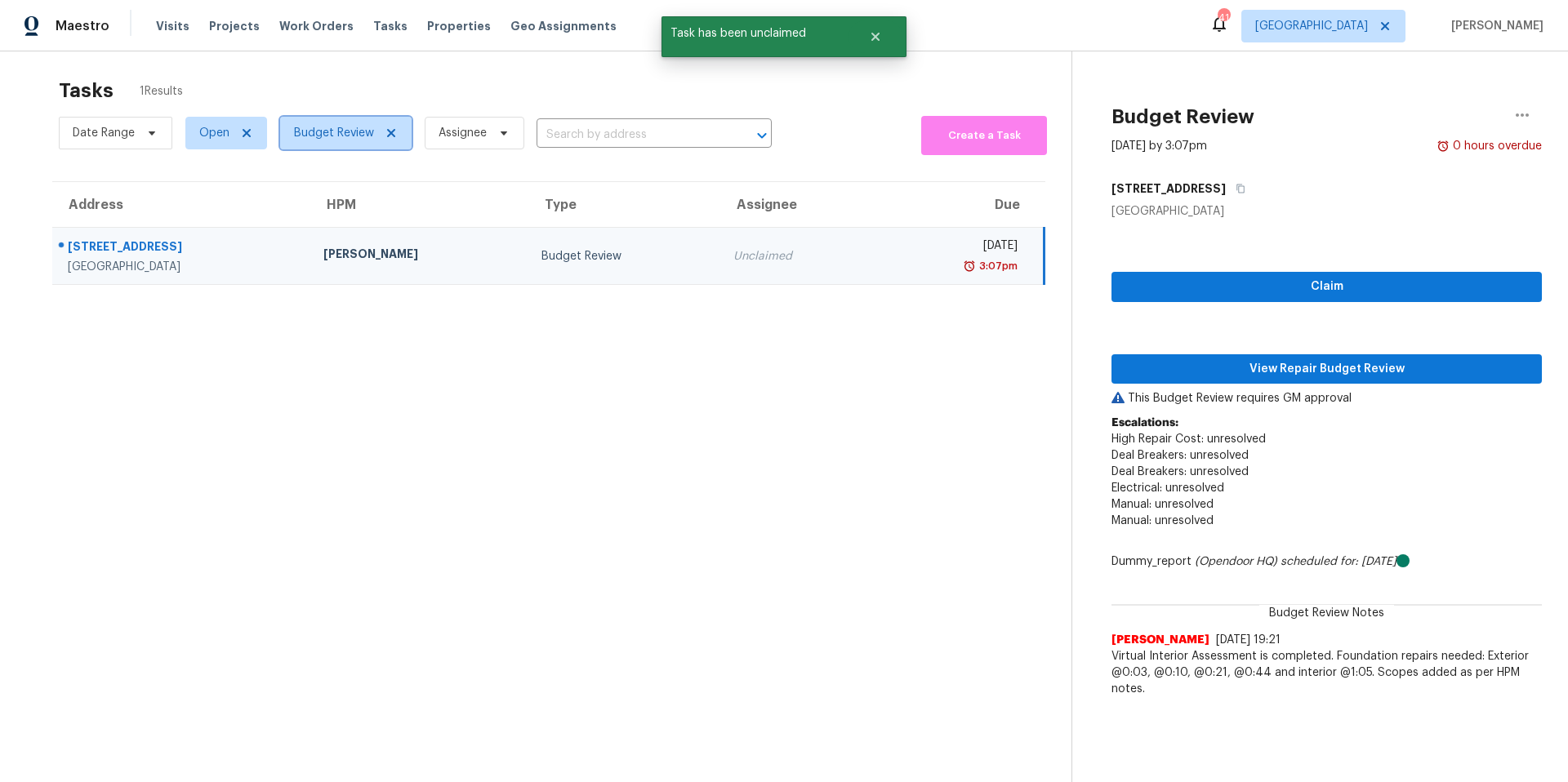
click at [343, 138] on span "Budget Review" at bounding box center [334, 133] width 80 height 16
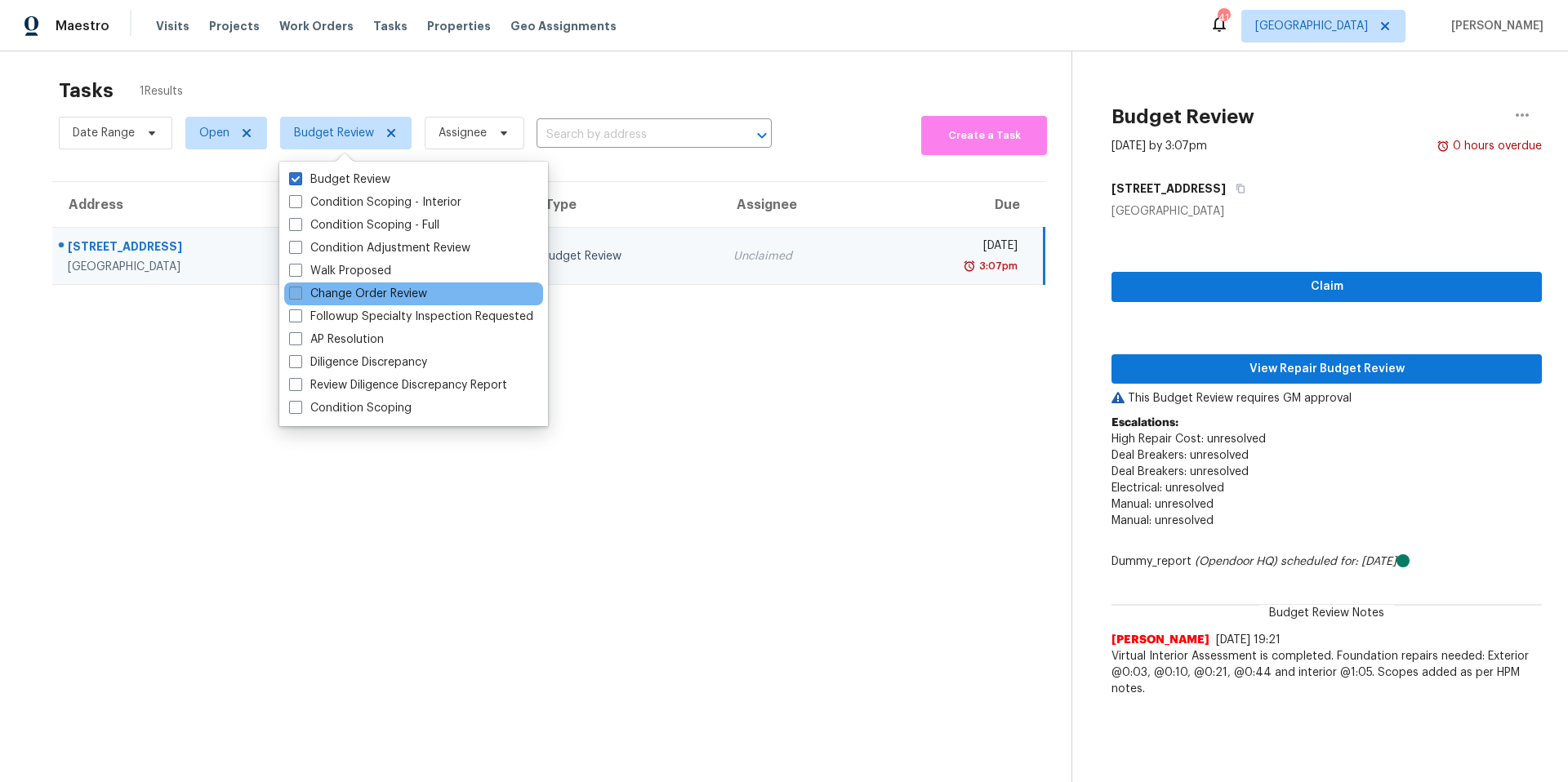
click at [351, 289] on label "Change Order Review" at bounding box center [358, 294] width 138 height 16
click at [299, 289] on input "Change Order Review" at bounding box center [295, 291] width 11 height 11
checkbox input "true"
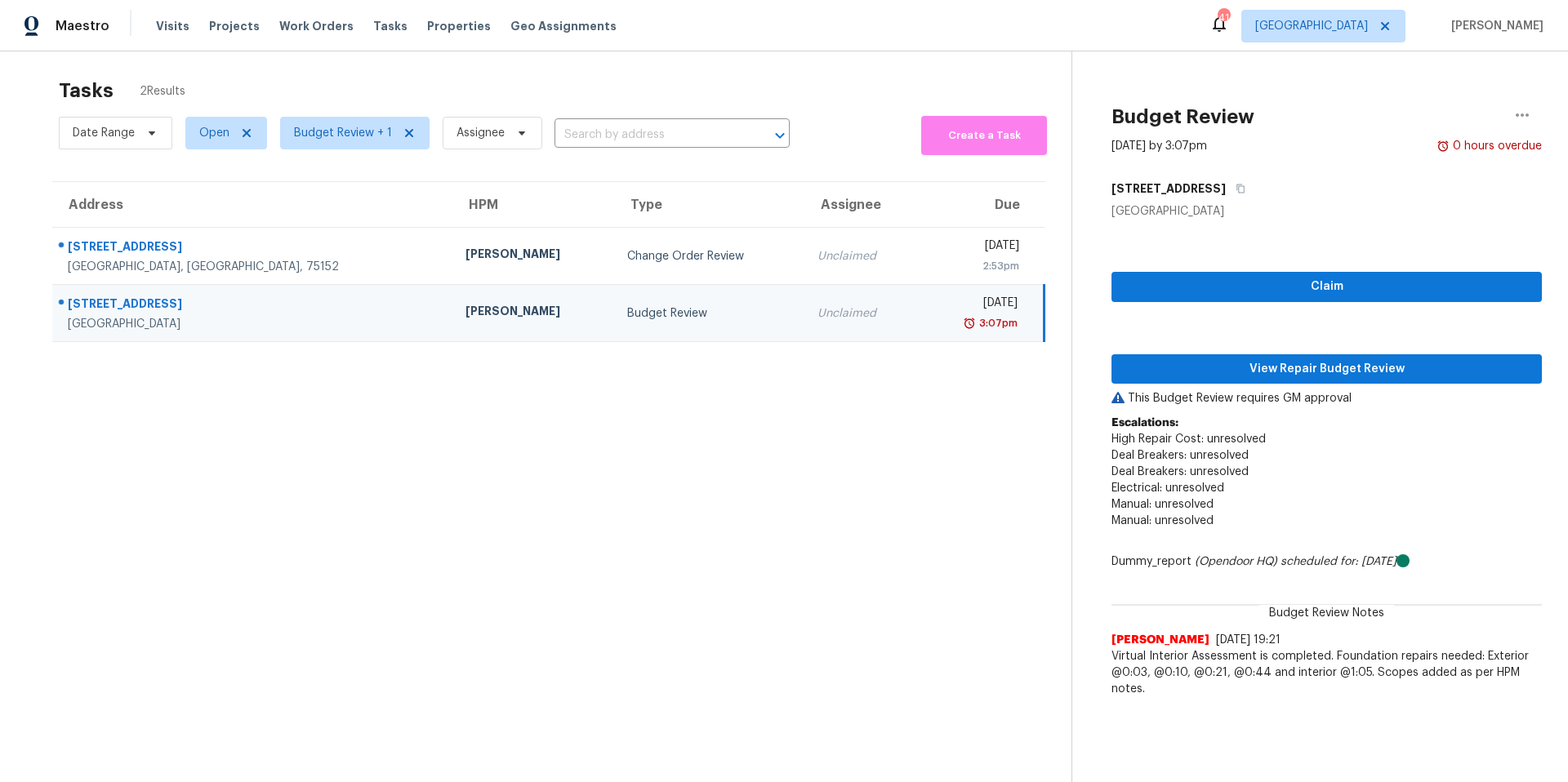
click at [515, 94] on div "Tasks 2 Results" at bounding box center [564, 90] width 1012 height 43
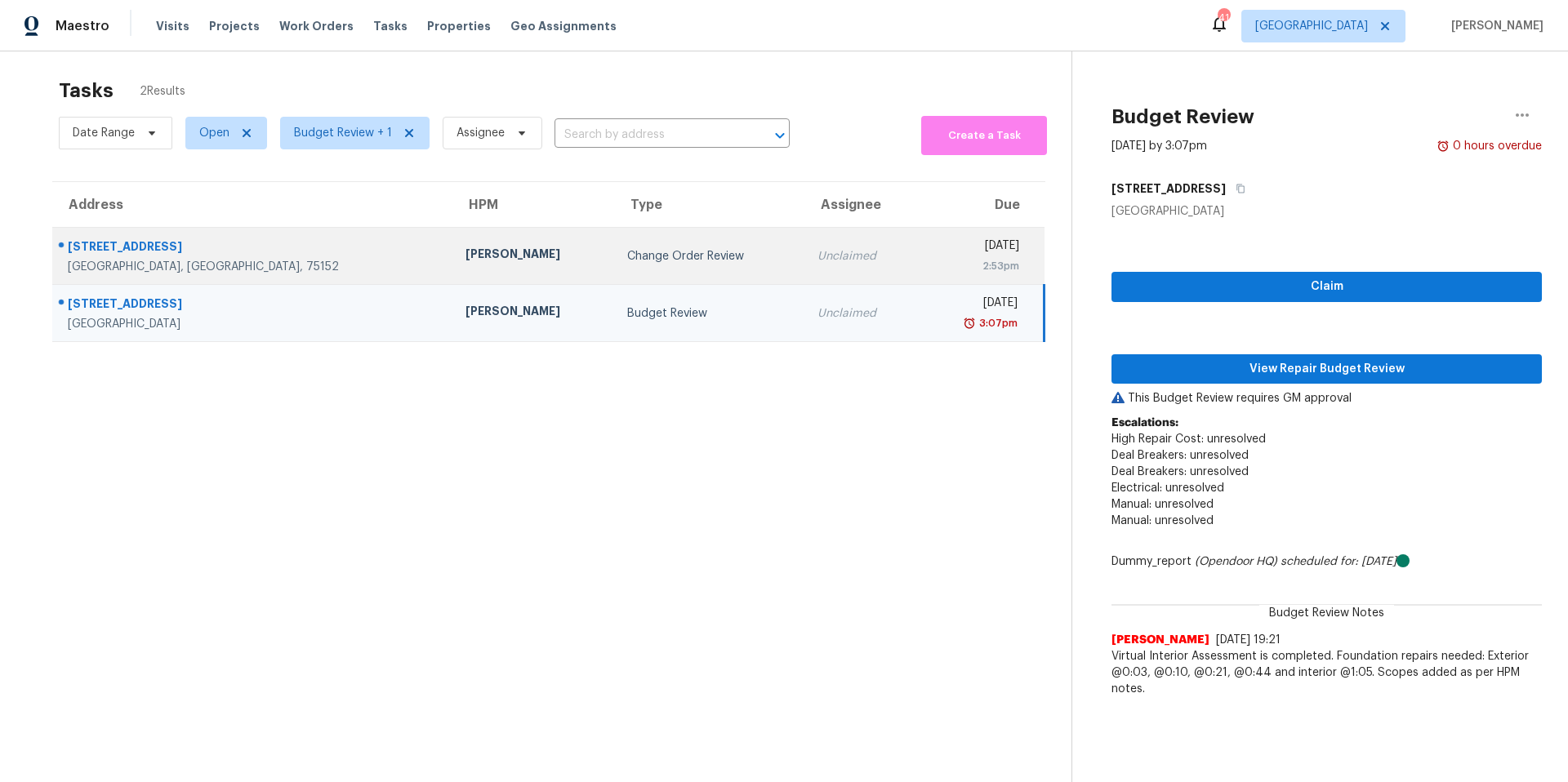
click at [500, 258] on td "Francisco Balcazar Serrato" at bounding box center [533, 256] width 162 height 57
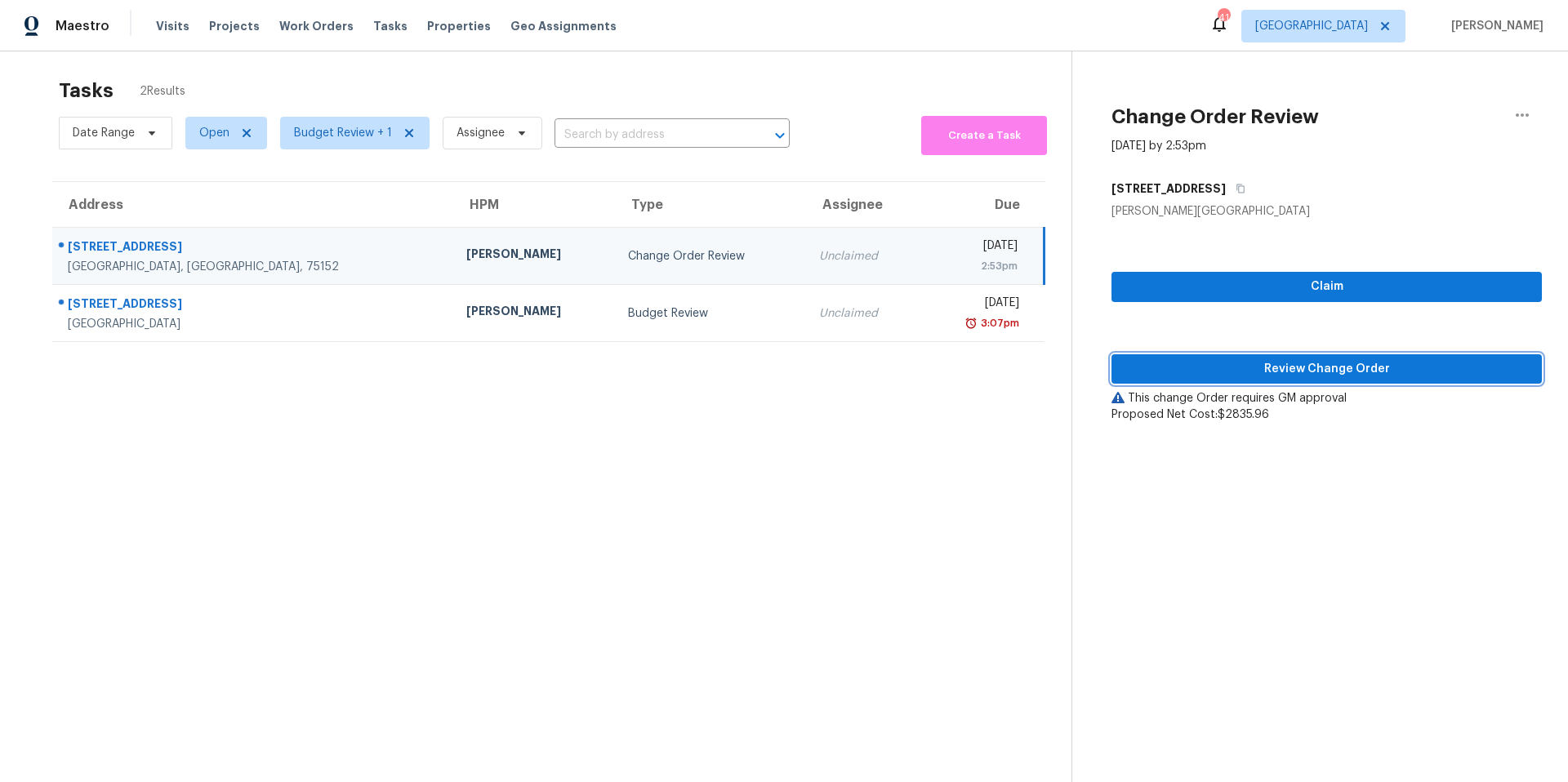
click at [1308, 364] on span "Review Change Order" at bounding box center [1326, 370] width 404 height 20
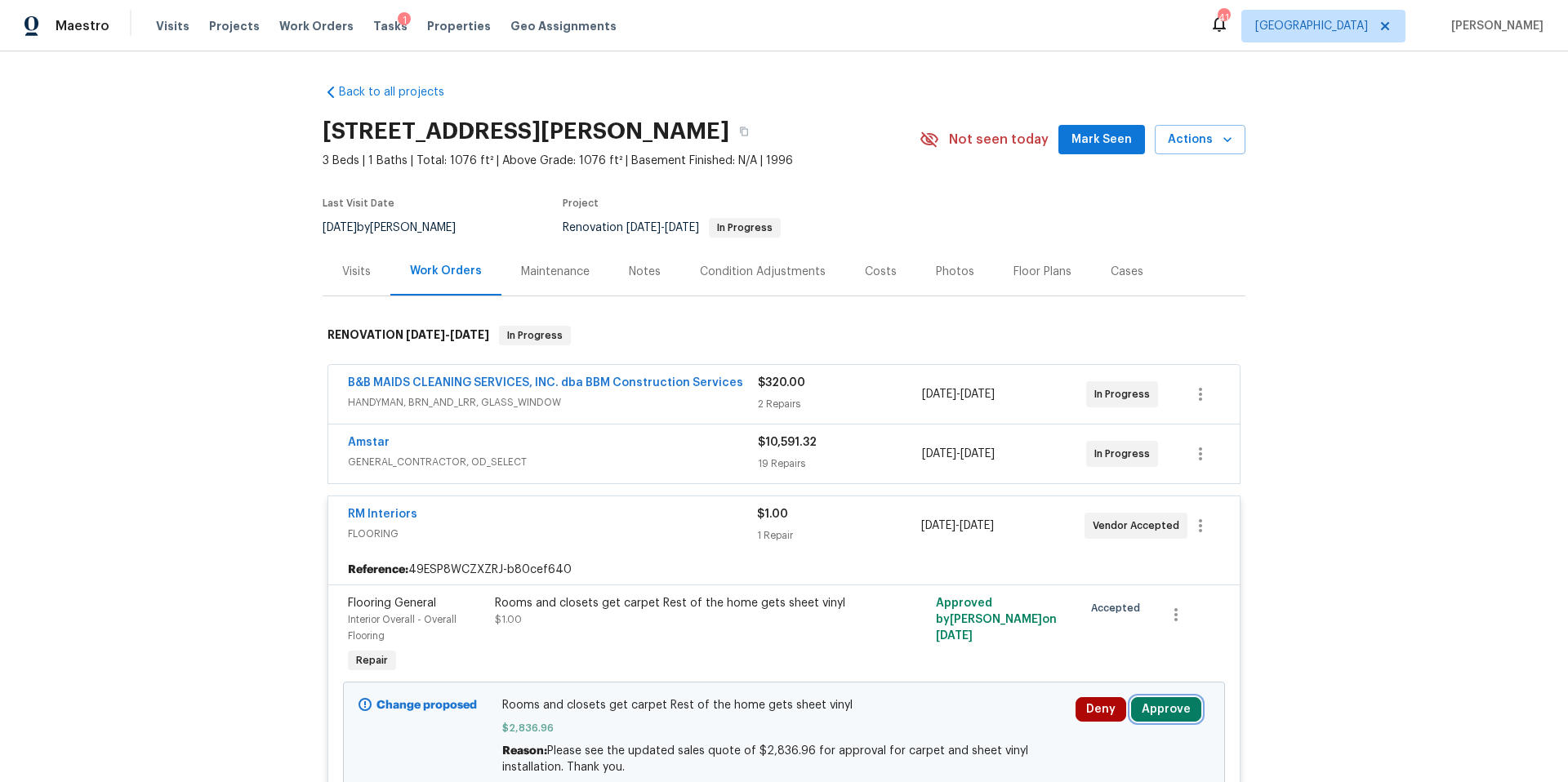
click at [1167, 710] on button "Approve" at bounding box center [1166, 709] width 70 height 25
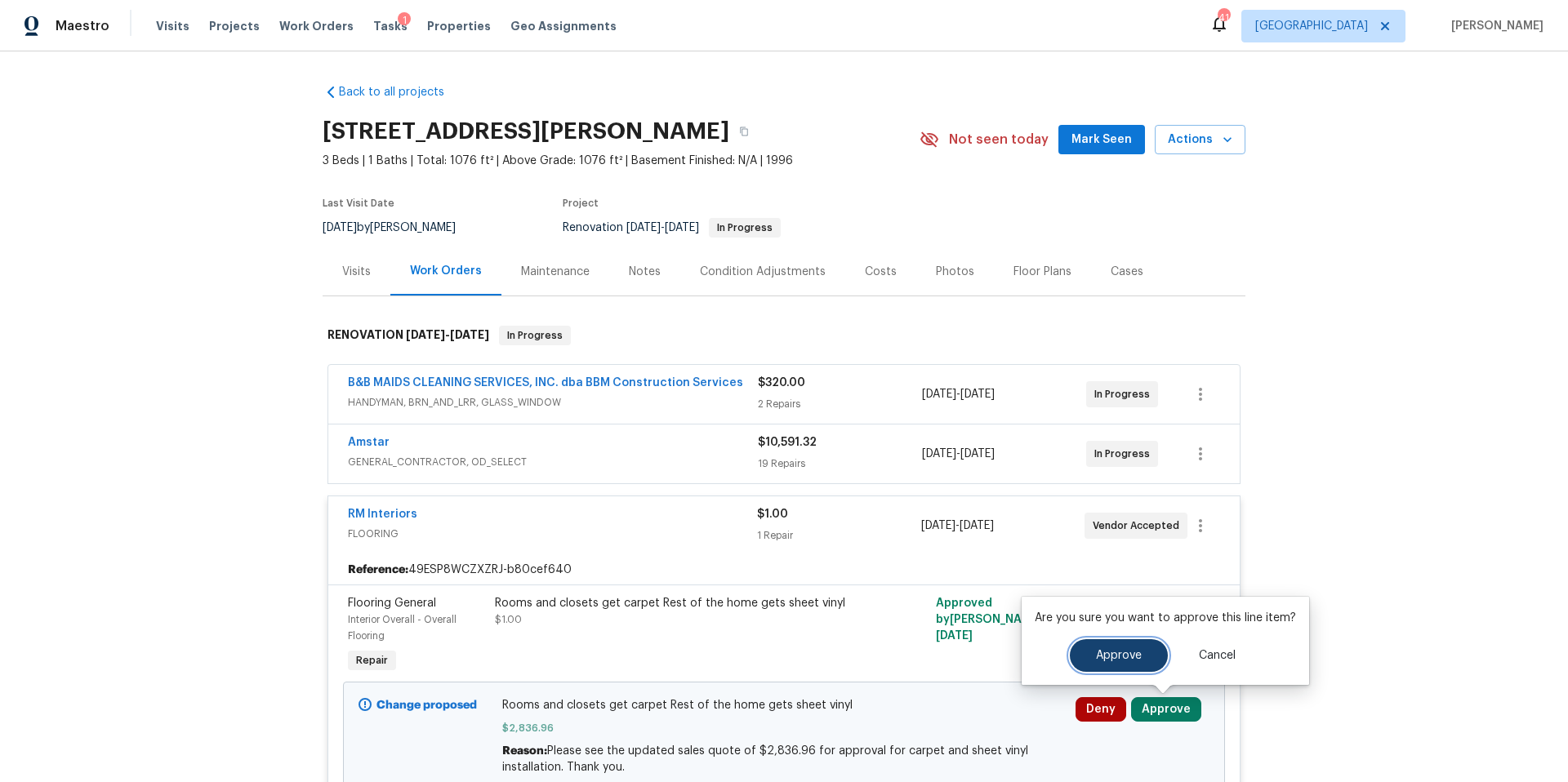
click at [1111, 660] on span "Approve" at bounding box center [1119, 655] width 46 height 12
